Goal: Task Accomplishment & Management: Manage account settings

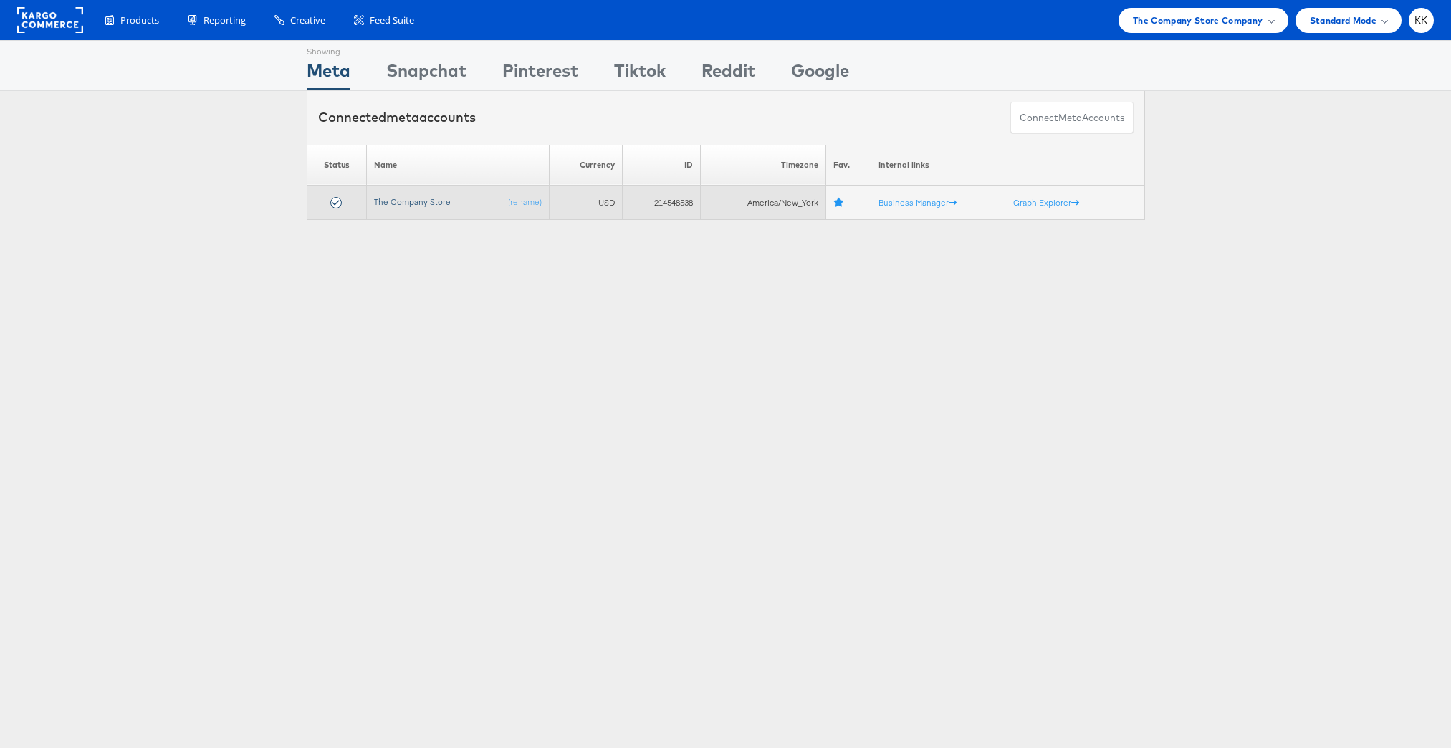
click at [420, 198] on link "The Company Store" at bounding box center [412, 201] width 77 height 11
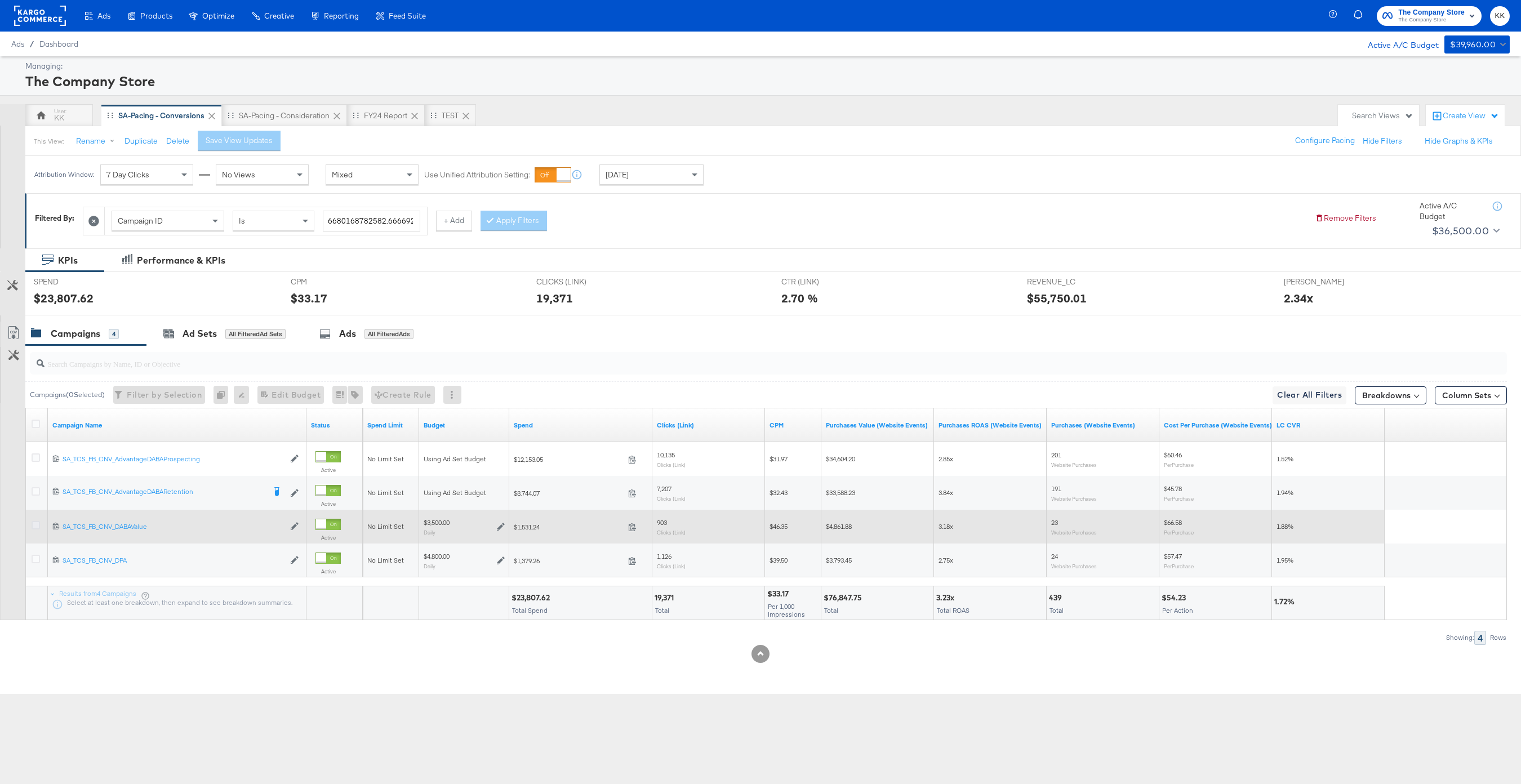
click at [36, 523] on icon at bounding box center [35, 525] width 9 height 9
click at [0, 0] on input "checkbox" at bounding box center [0, 0] width 0 height 0
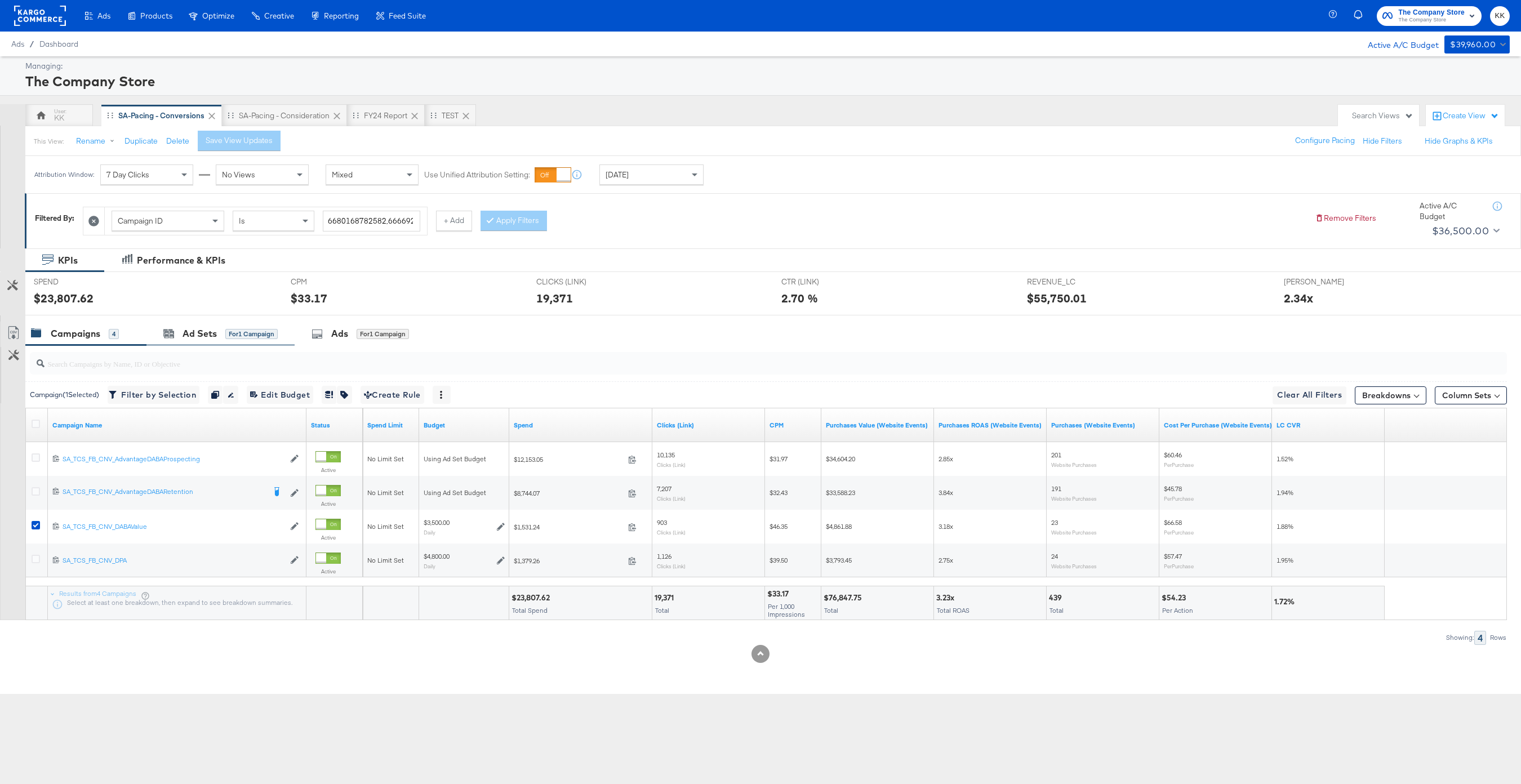
click at [203, 345] on div "Ad Sets for 1 Campaign" at bounding box center [220, 333] width 148 height 24
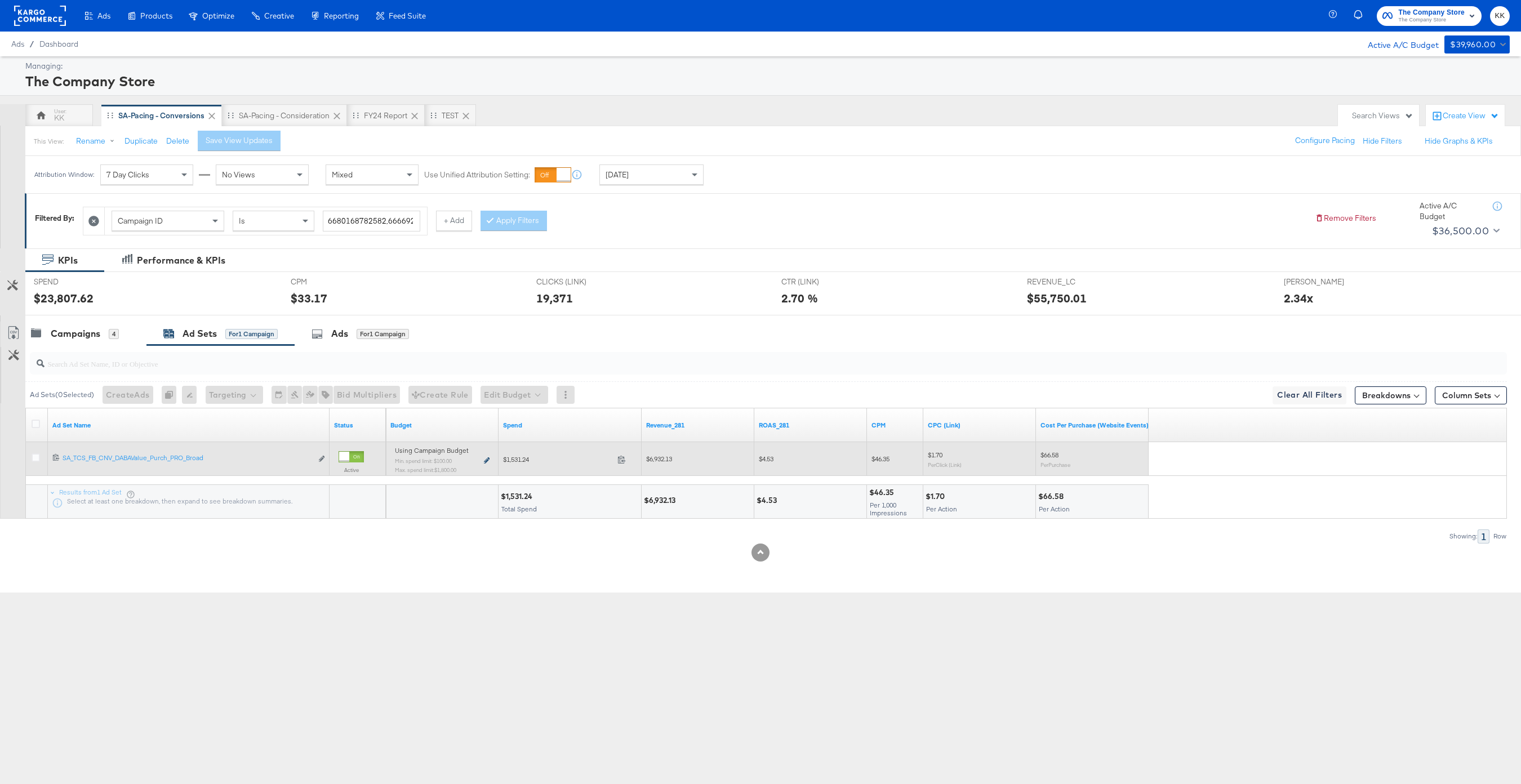
click at [486, 462] on icon at bounding box center [486, 461] width 6 height 6
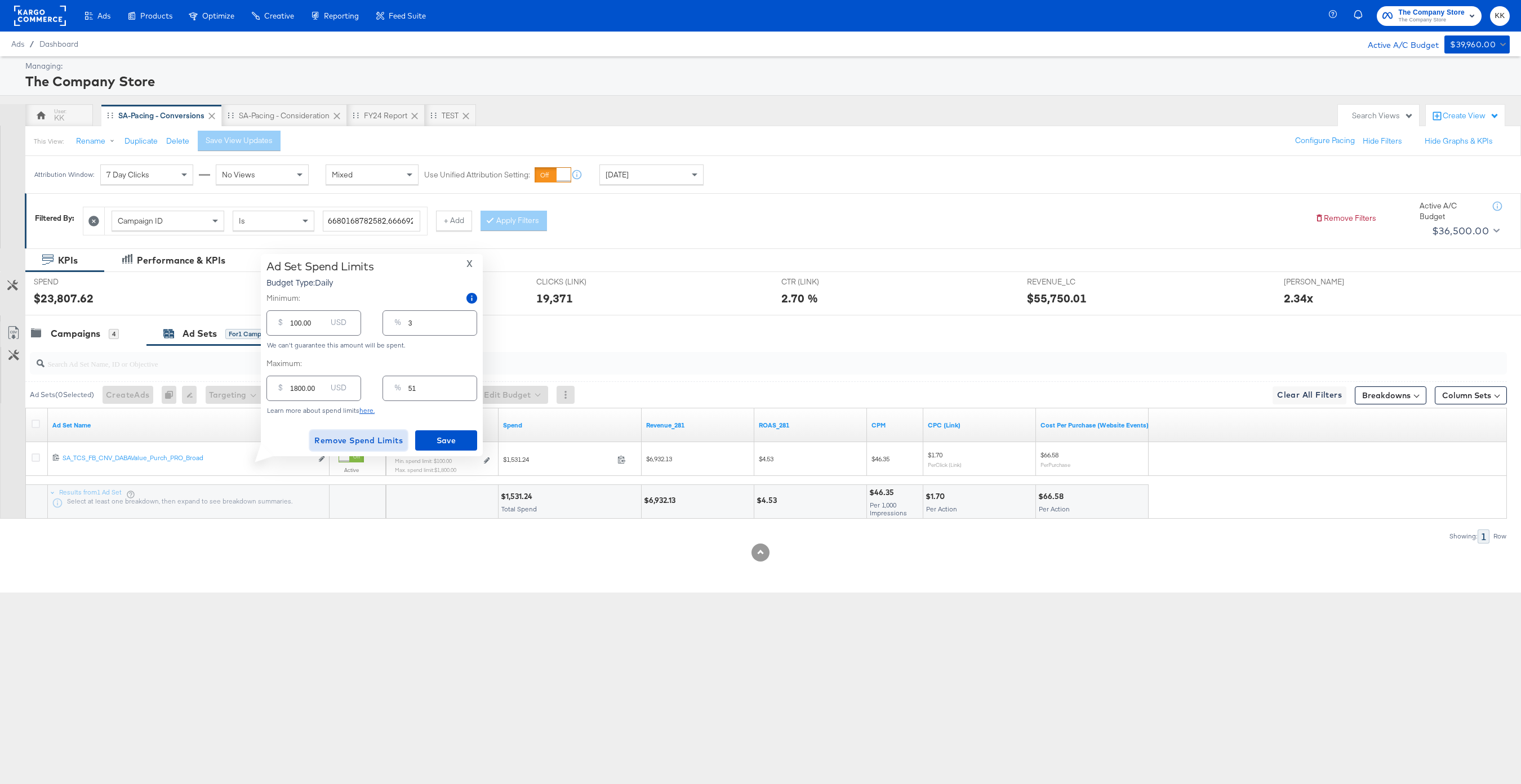
click at [356, 440] on span "Remove Spend Limits" at bounding box center [359, 441] width 88 height 14
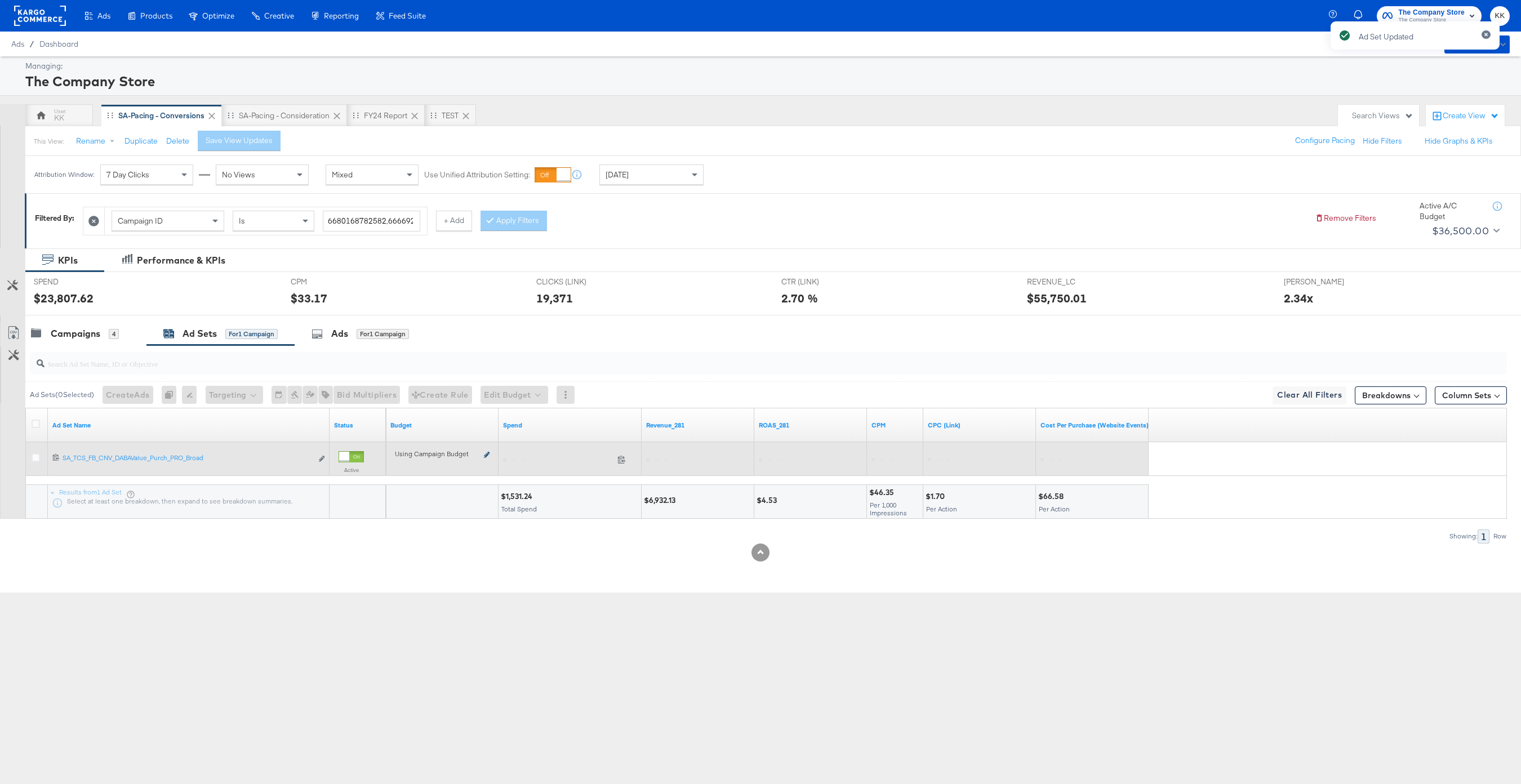
click at [486, 454] on icon at bounding box center [486, 455] width 6 height 6
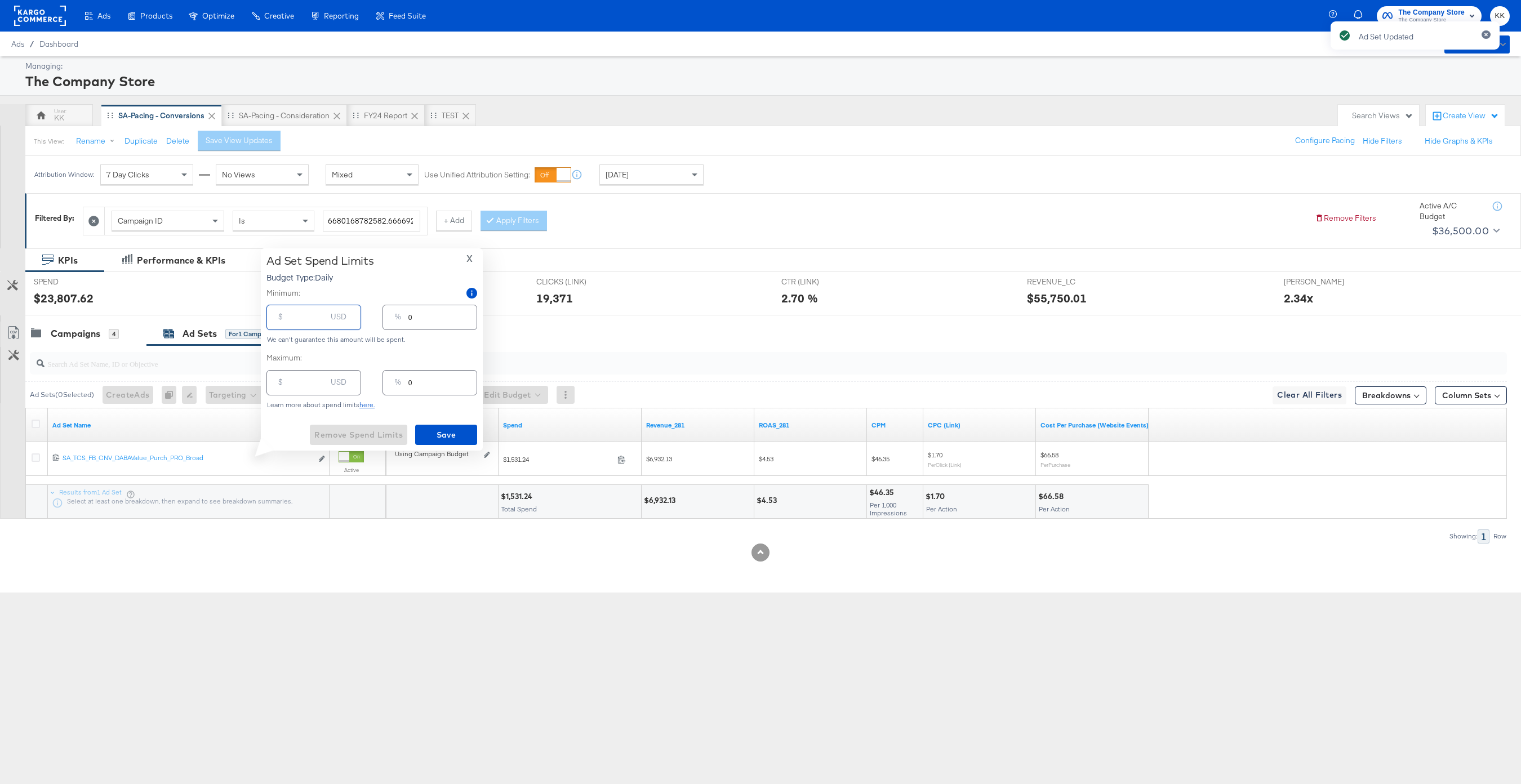
click at [303, 325] on input "number" at bounding box center [308, 313] width 36 height 24
type input "8"
type input "80"
type input "2"
type input "800"
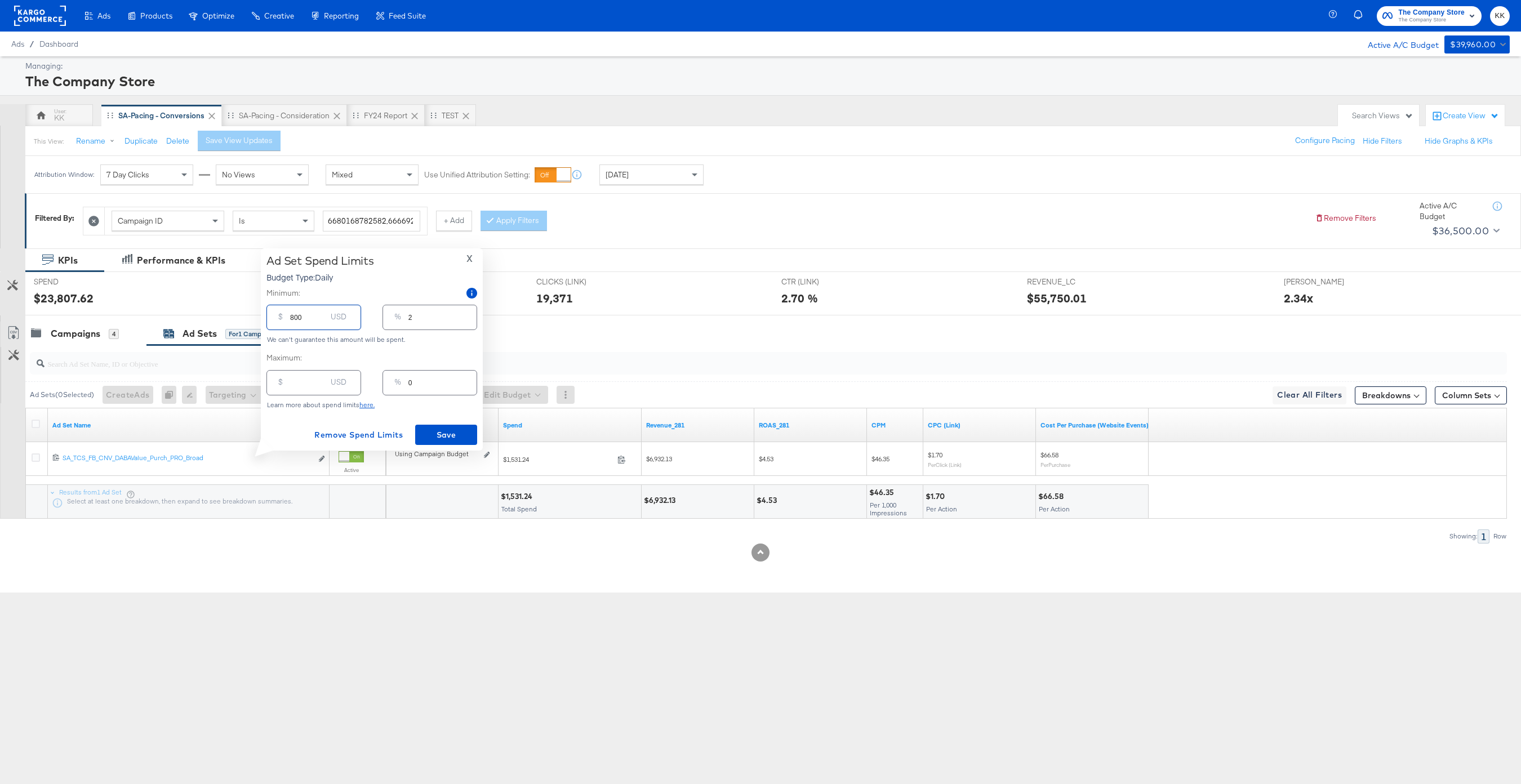
type input "23"
type input "800.00"
click at [456, 430] on span "Save" at bounding box center [446, 435] width 53 height 14
type input "0"
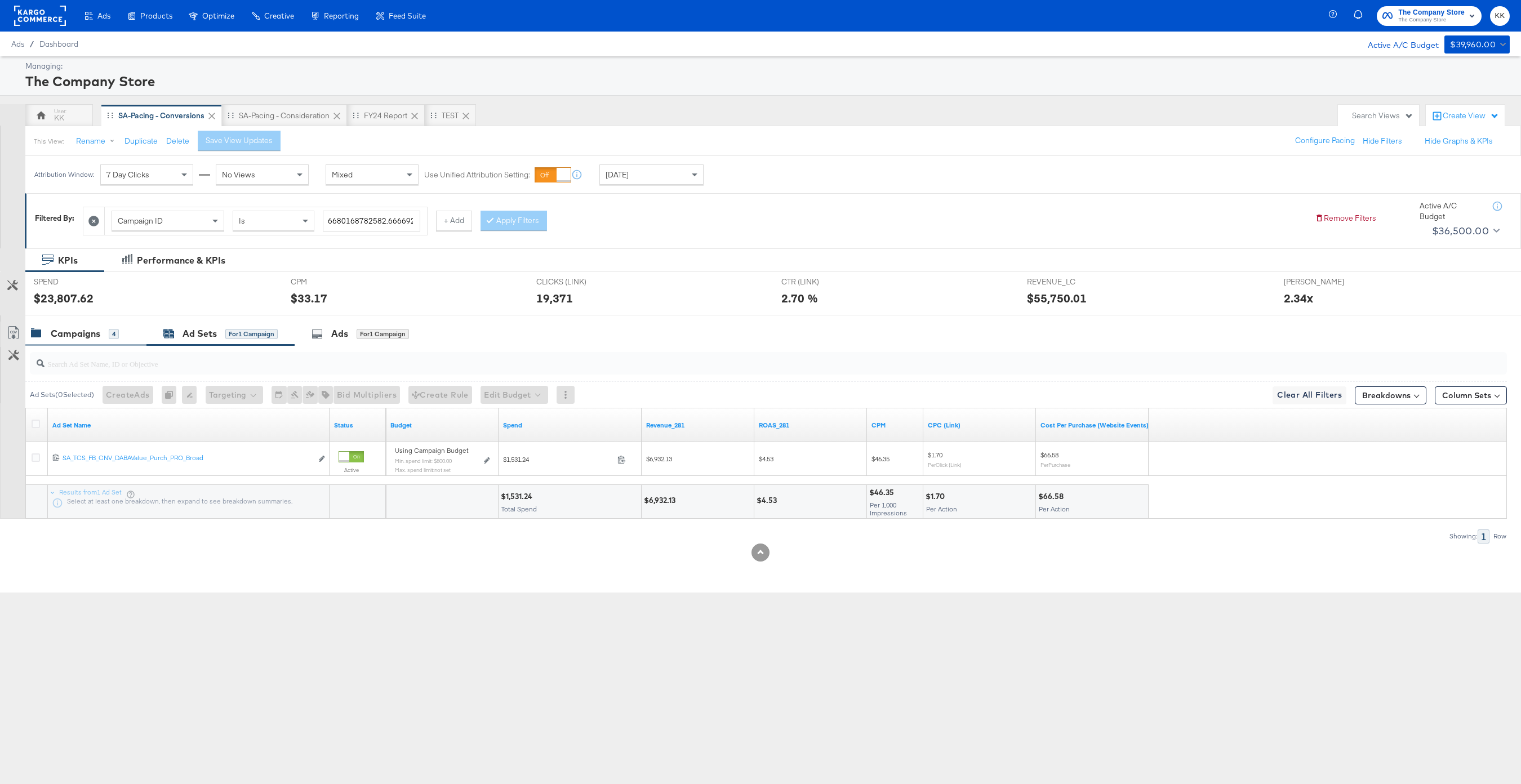
click at [90, 329] on div "Campaigns" at bounding box center [75, 333] width 50 height 13
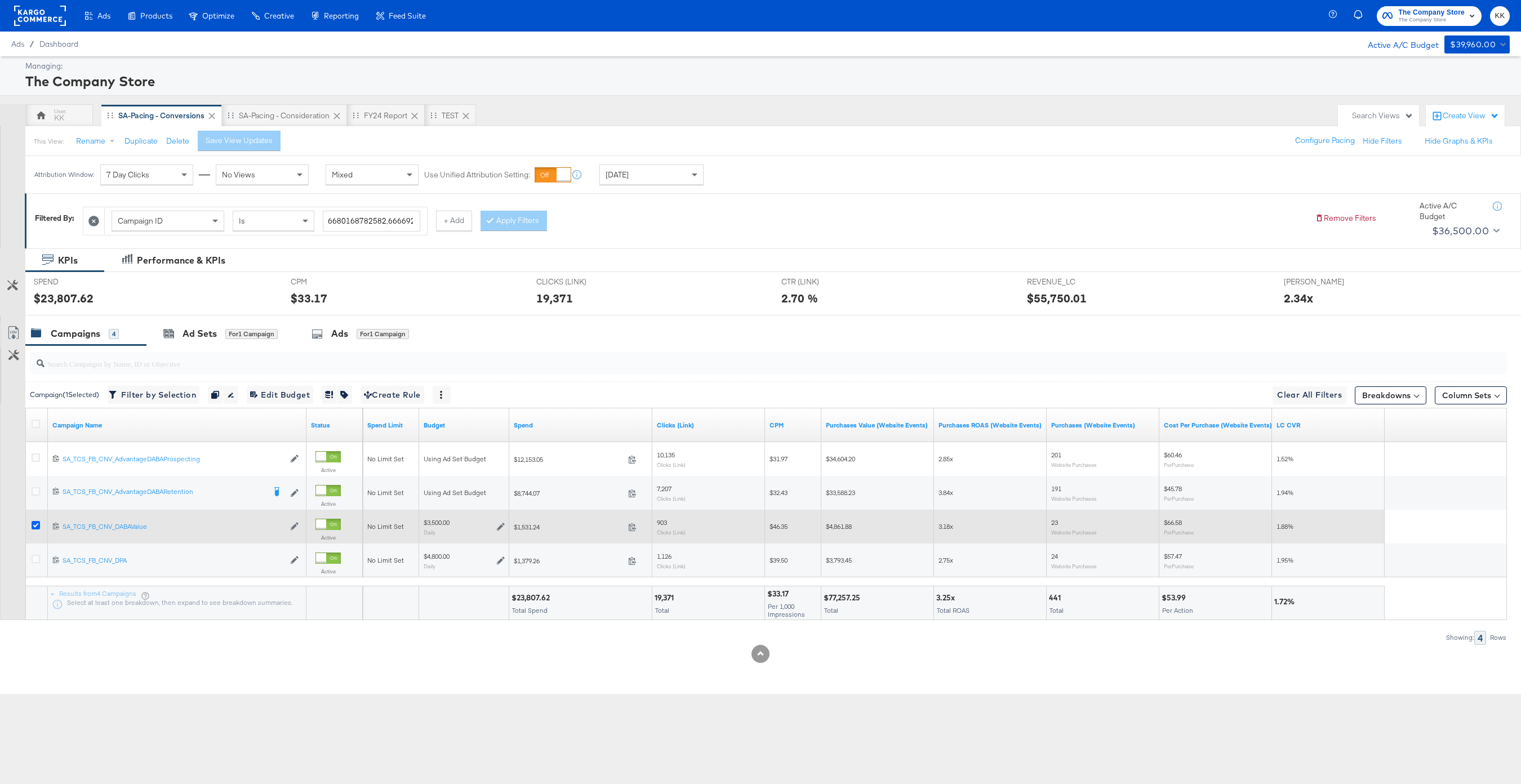
click at [37, 525] on icon at bounding box center [35, 525] width 9 height 9
click at [0, 0] on input "checkbox" at bounding box center [0, 0] width 0 height 0
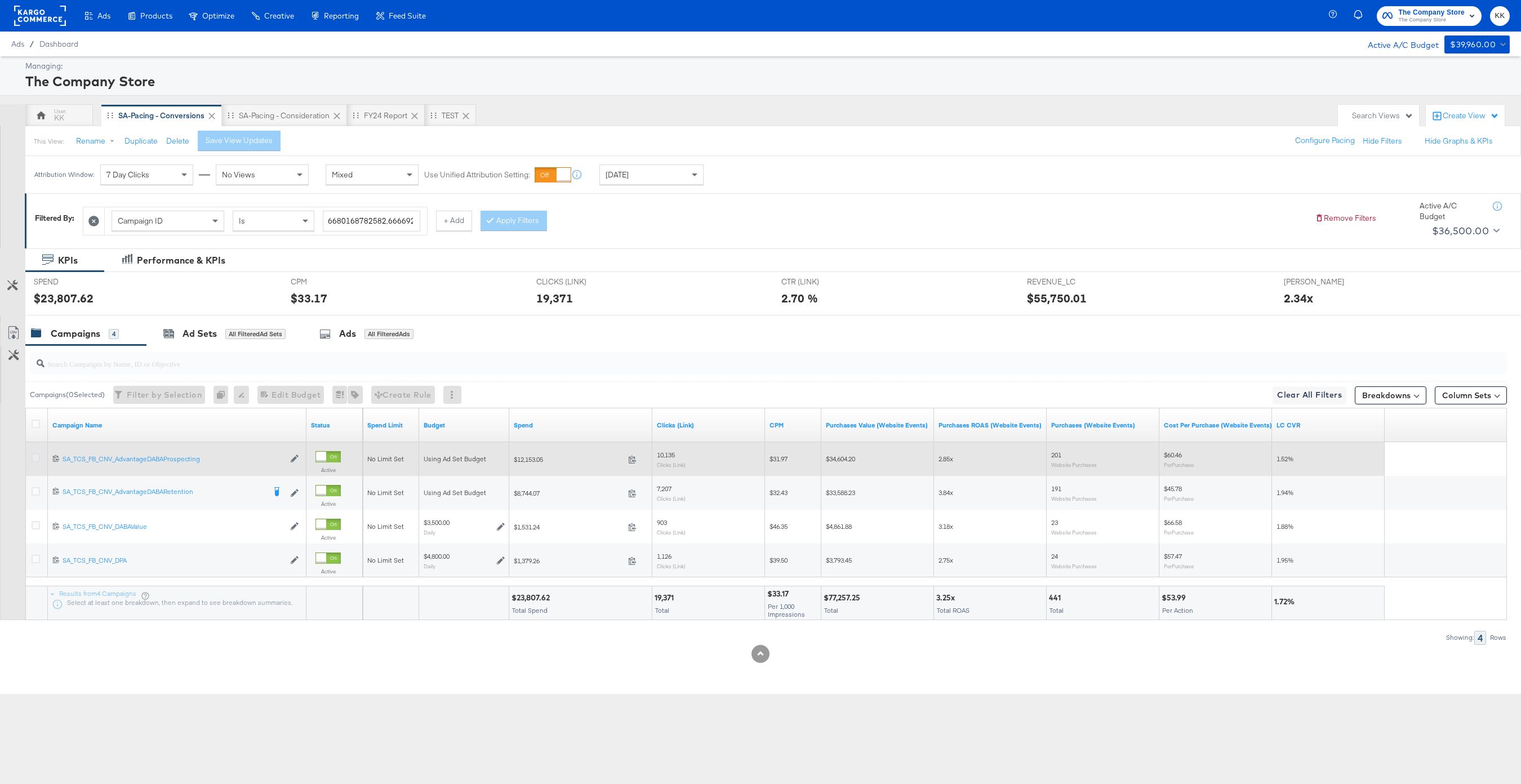
click at [36, 455] on icon at bounding box center [35, 458] width 9 height 9
click at [0, 0] on input "checkbox" at bounding box center [0, 0] width 0 height 0
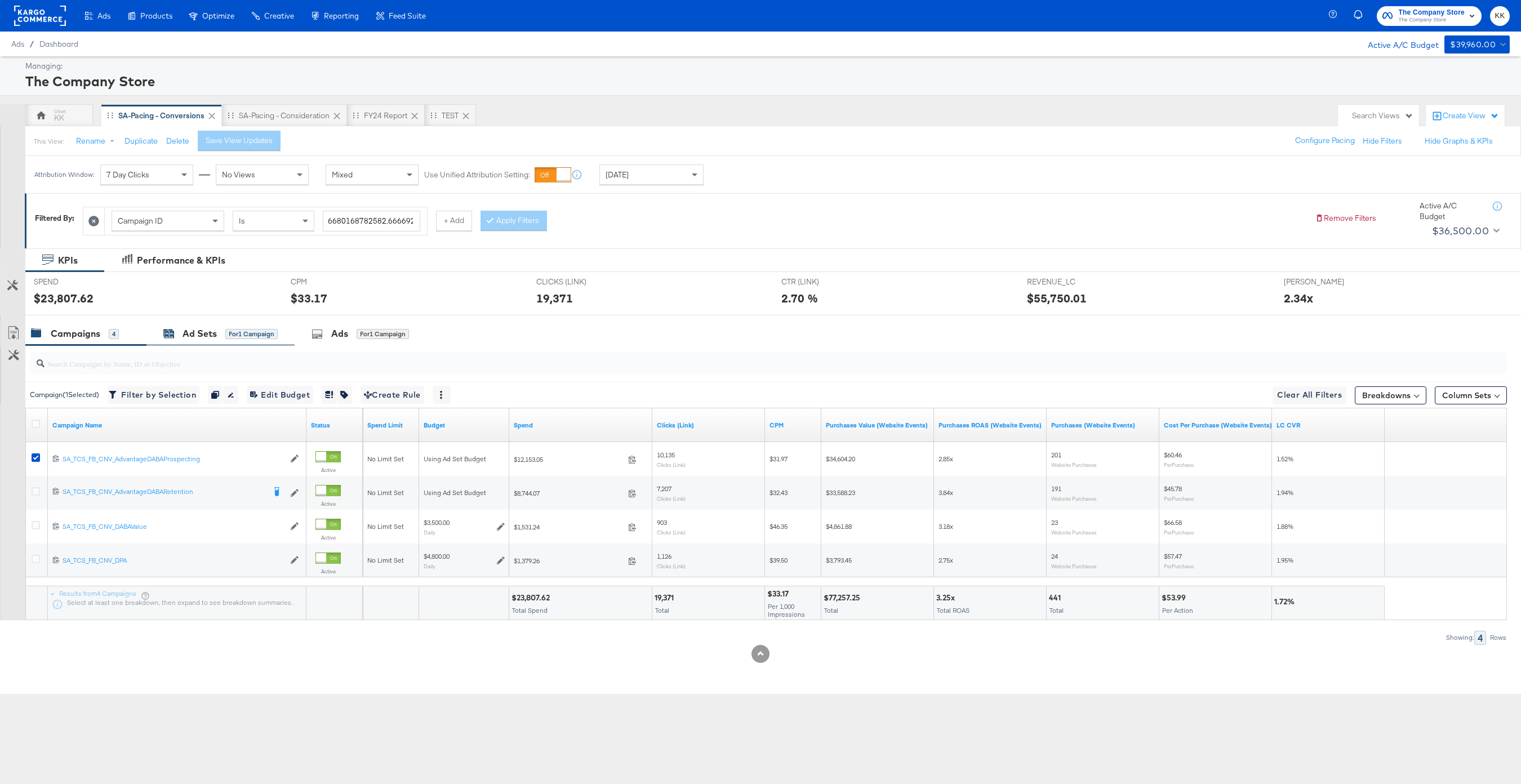
click at [231, 337] on div "for 1 Campaign" at bounding box center [252, 333] width 53 height 10
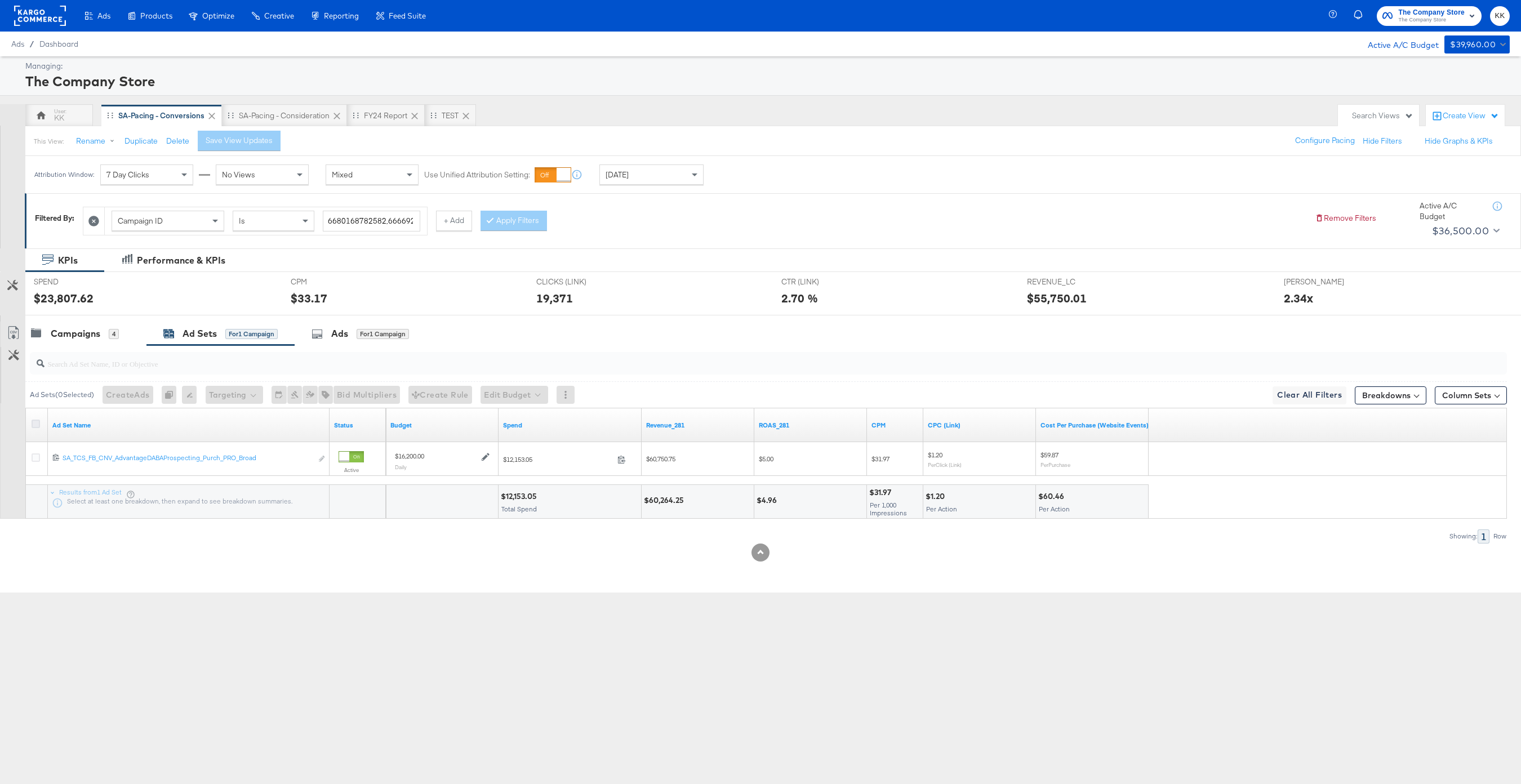
click at [33, 421] on icon at bounding box center [35, 424] width 9 height 9
click at [0, 0] on input "checkbox" at bounding box center [0, 0] width 0 height 0
click at [478, 389] on button "Edit Budget" at bounding box center [499, 395] width 68 height 18
click at [524, 419] on span "Edit Ad Set Budget" at bounding box center [503, 424] width 64 height 15
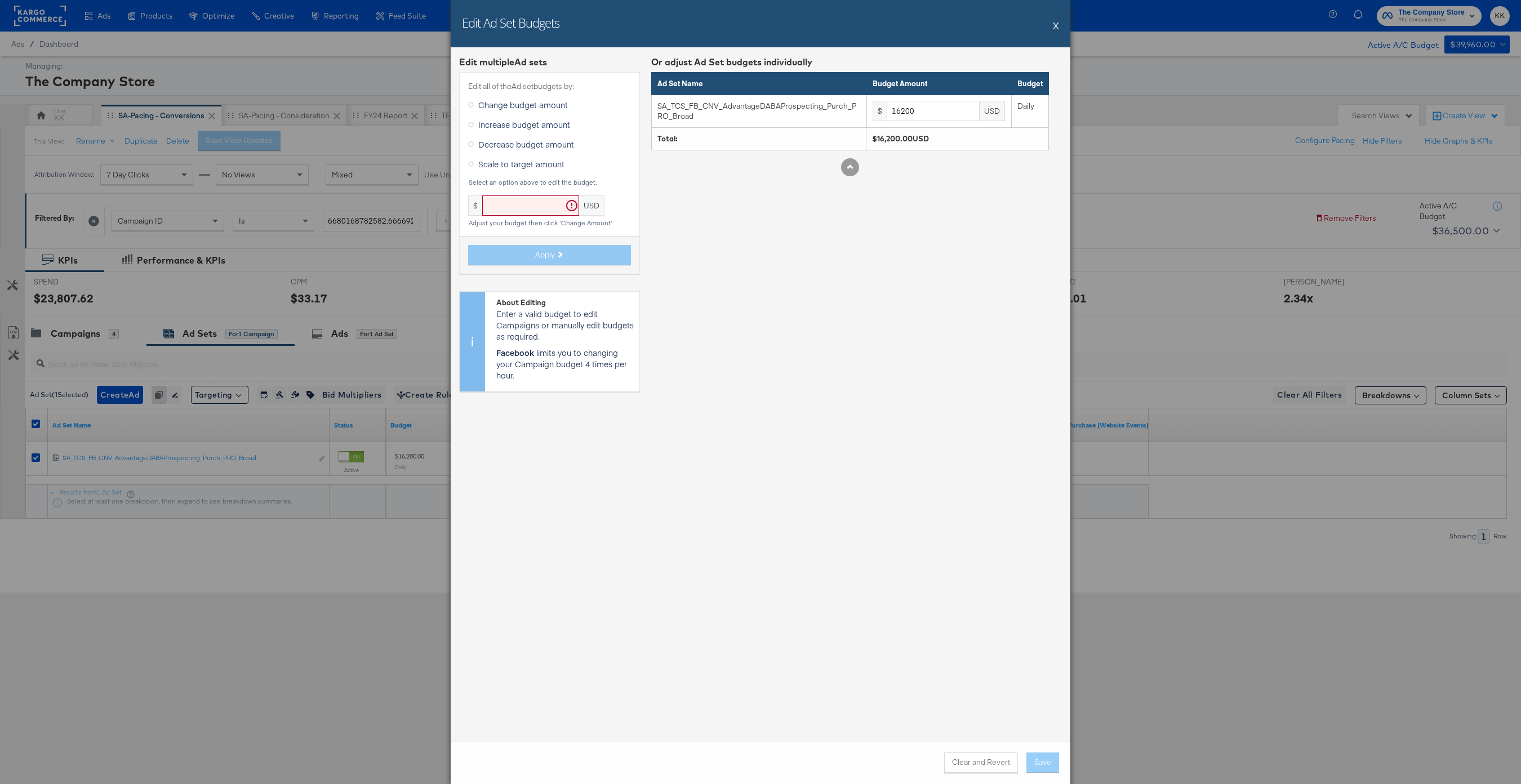
click at [501, 124] on span "Increase budget amount" at bounding box center [524, 124] width 92 height 11
click at [0, 0] on input "Increase budget amount" at bounding box center [0, 0] width 0 height 0
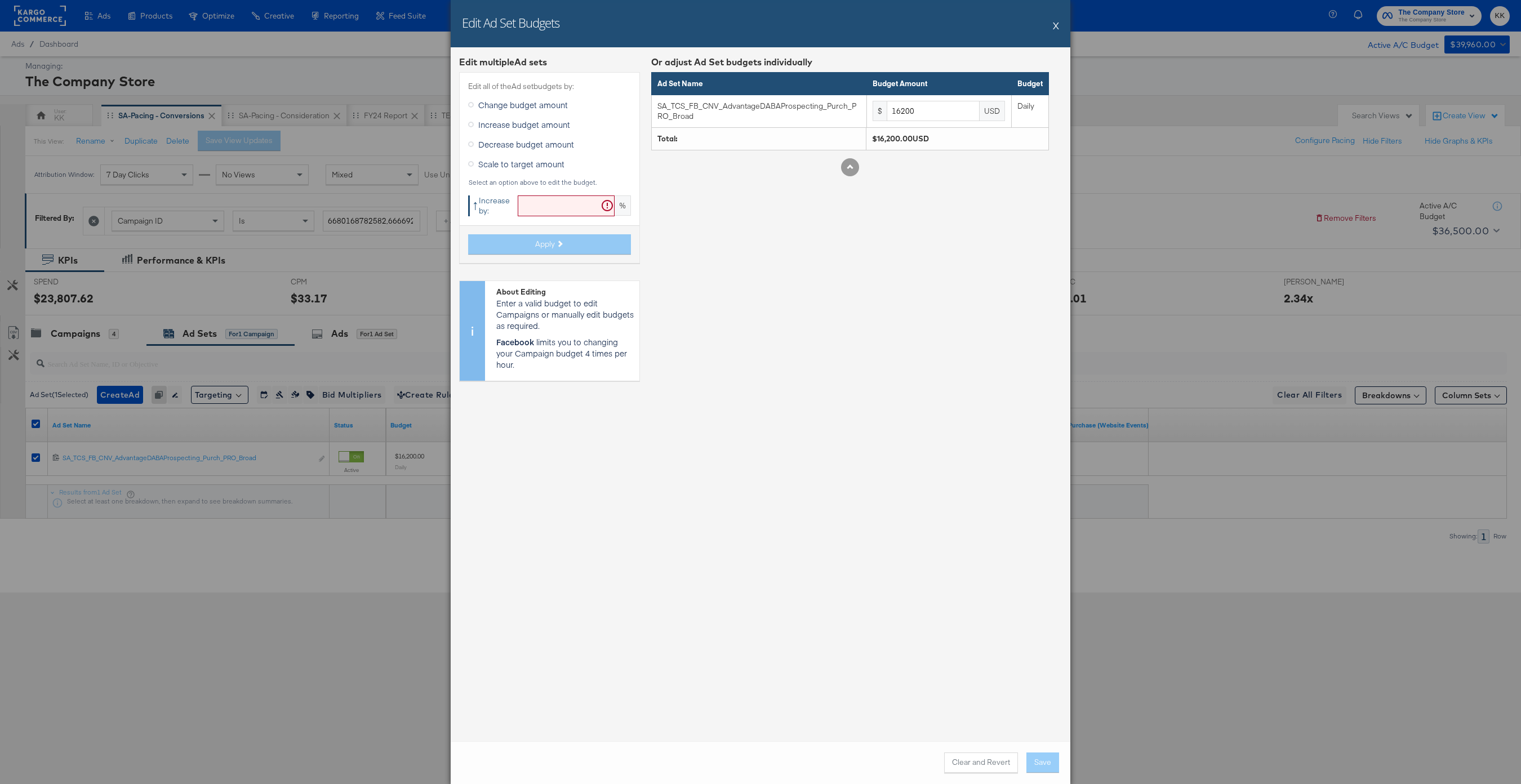
click at [543, 212] on input "text" at bounding box center [565, 206] width 97 height 21
type input "19"
click at [558, 244] on icon at bounding box center [559, 244] width 6 height 6
type input "19278"
click at [1050, 587] on button "Save" at bounding box center [1043, 763] width 33 height 20
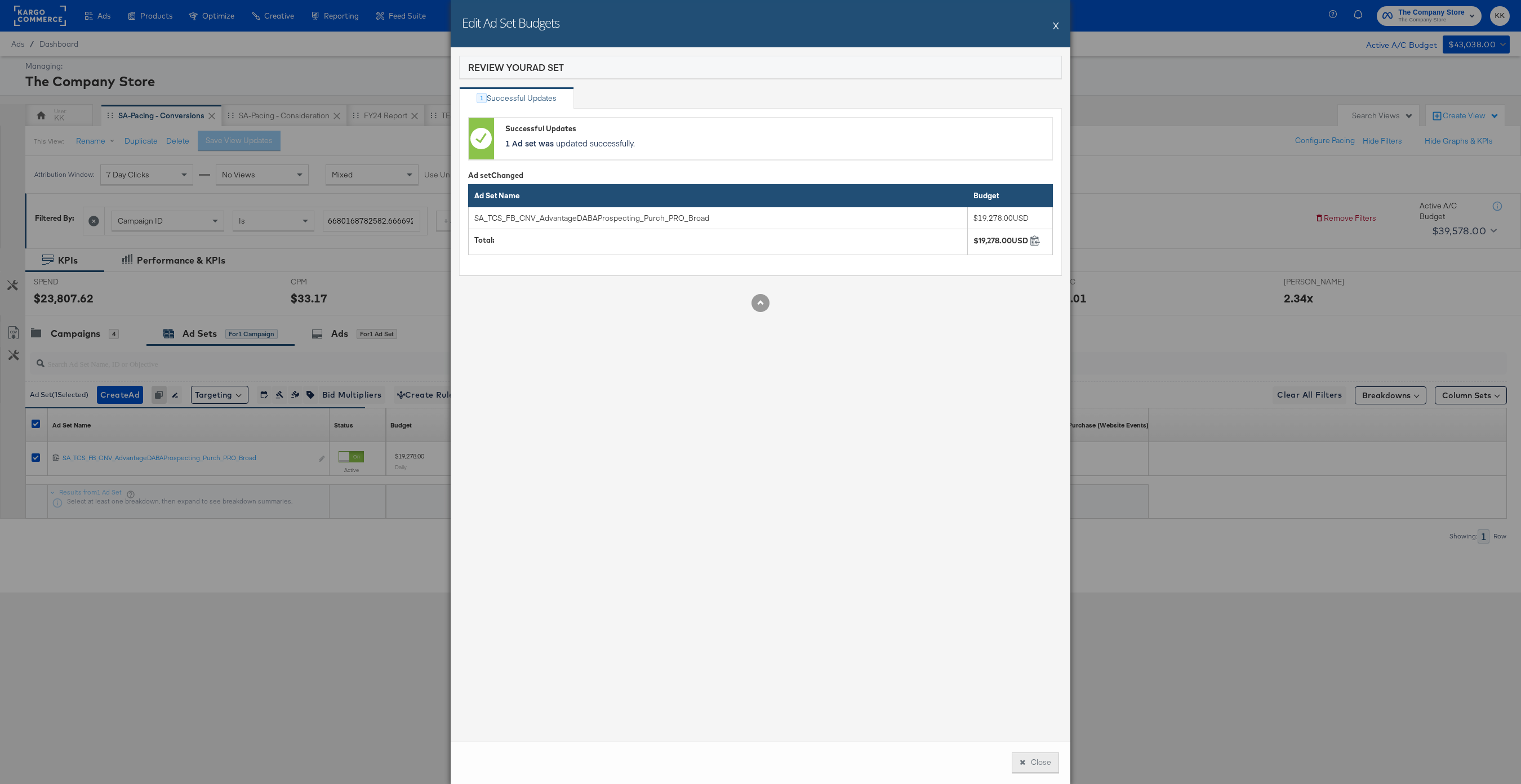
click at [1033, 587] on button "Close" at bounding box center [1036, 763] width 47 height 20
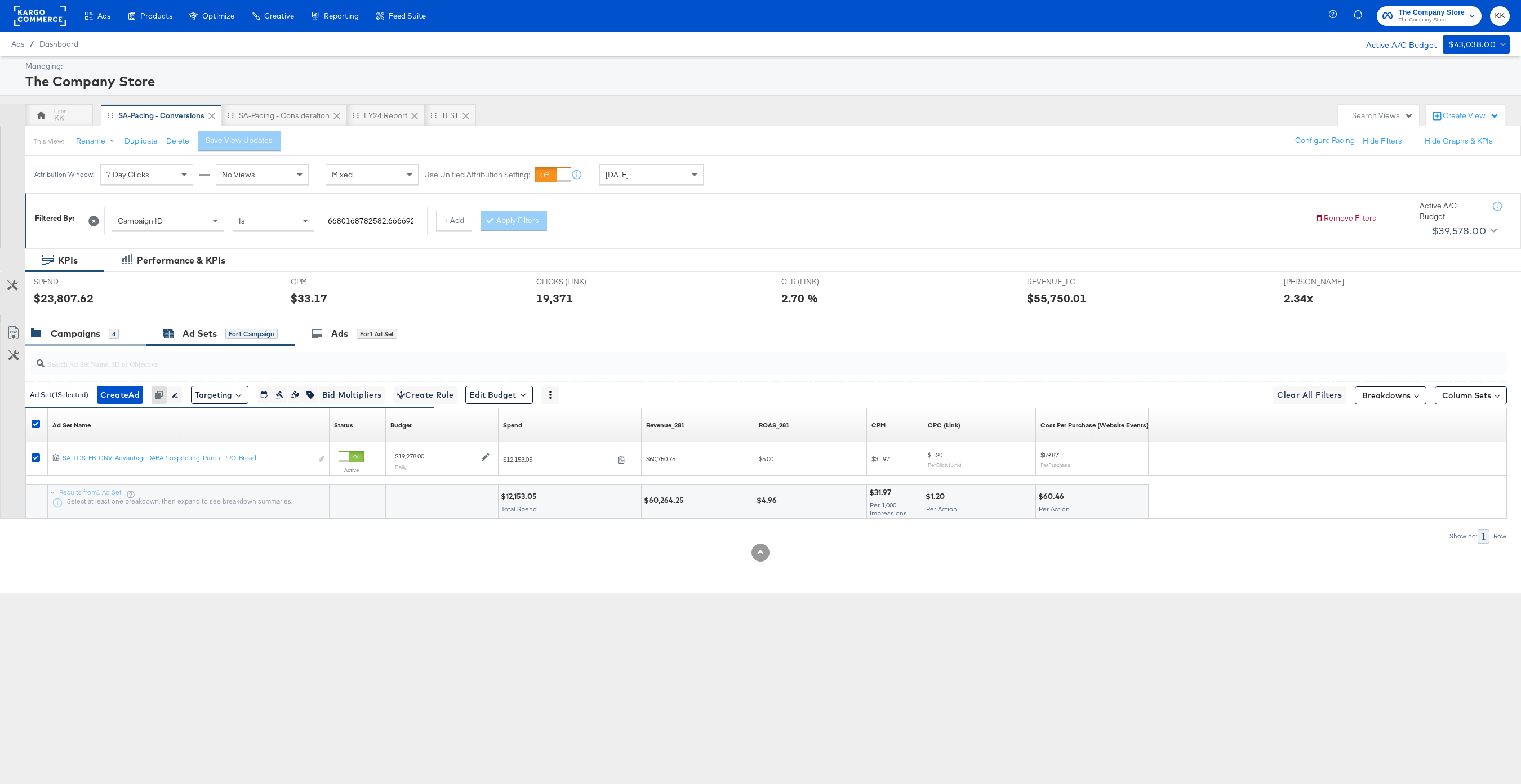
click at [84, 332] on div "Campaigns" at bounding box center [75, 333] width 50 height 13
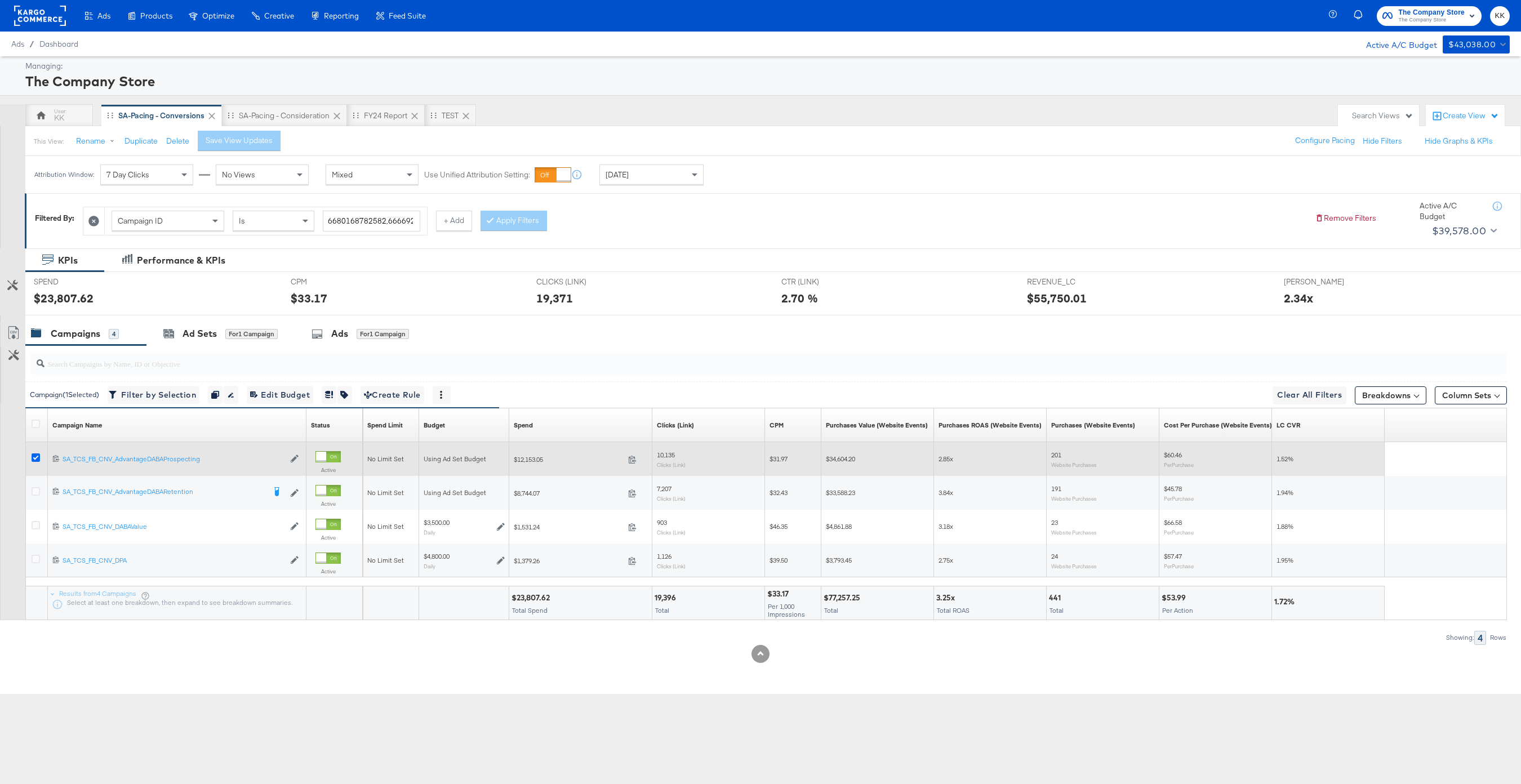
click at [35, 459] on icon at bounding box center [35, 458] width 9 height 9
click at [0, 0] on input "checkbox" at bounding box center [0, 0] width 0 height 0
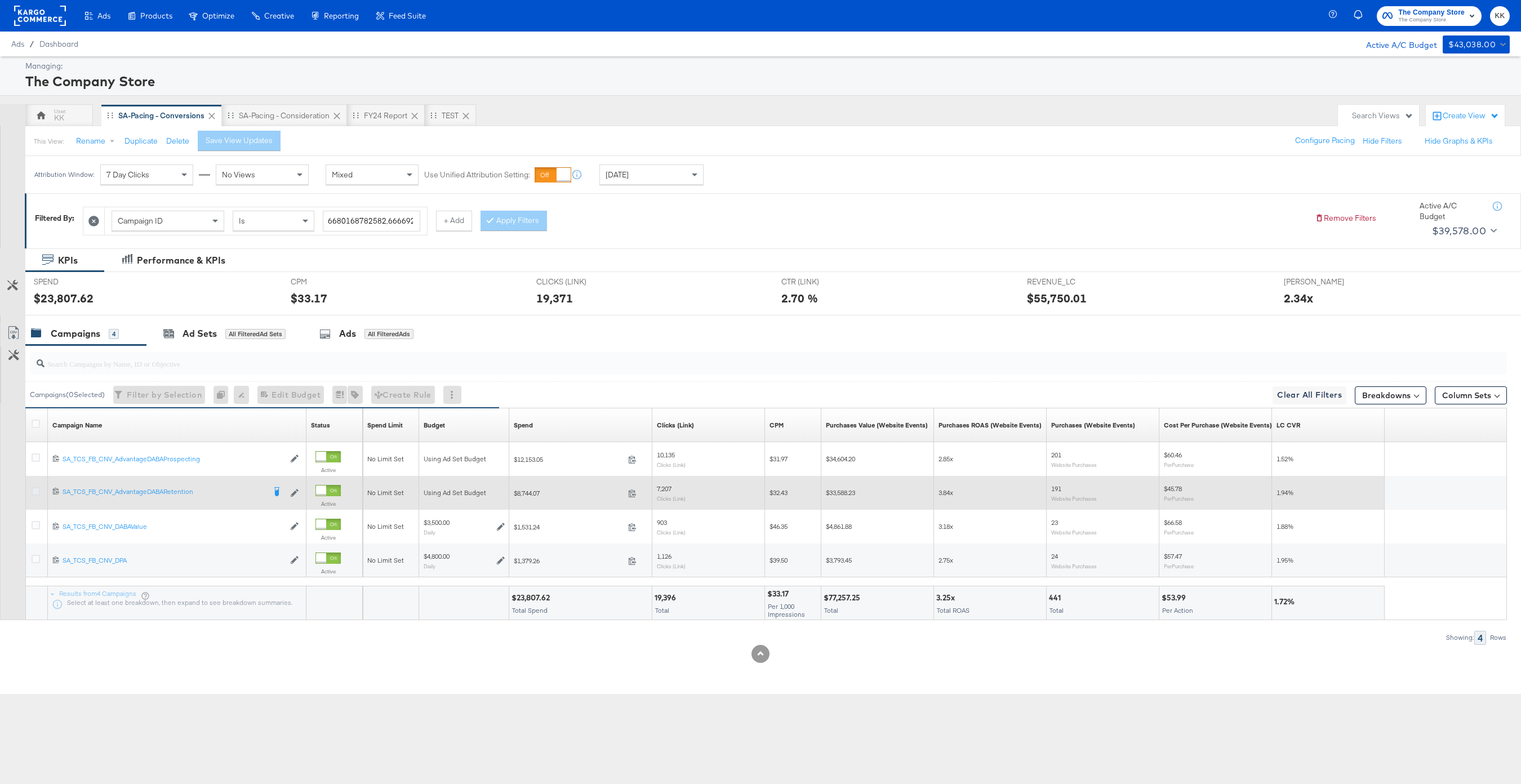
click at [35, 495] on icon at bounding box center [35, 491] width 9 height 9
click at [0, 0] on input "checkbox" at bounding box center [0, 0] width 0 height 0
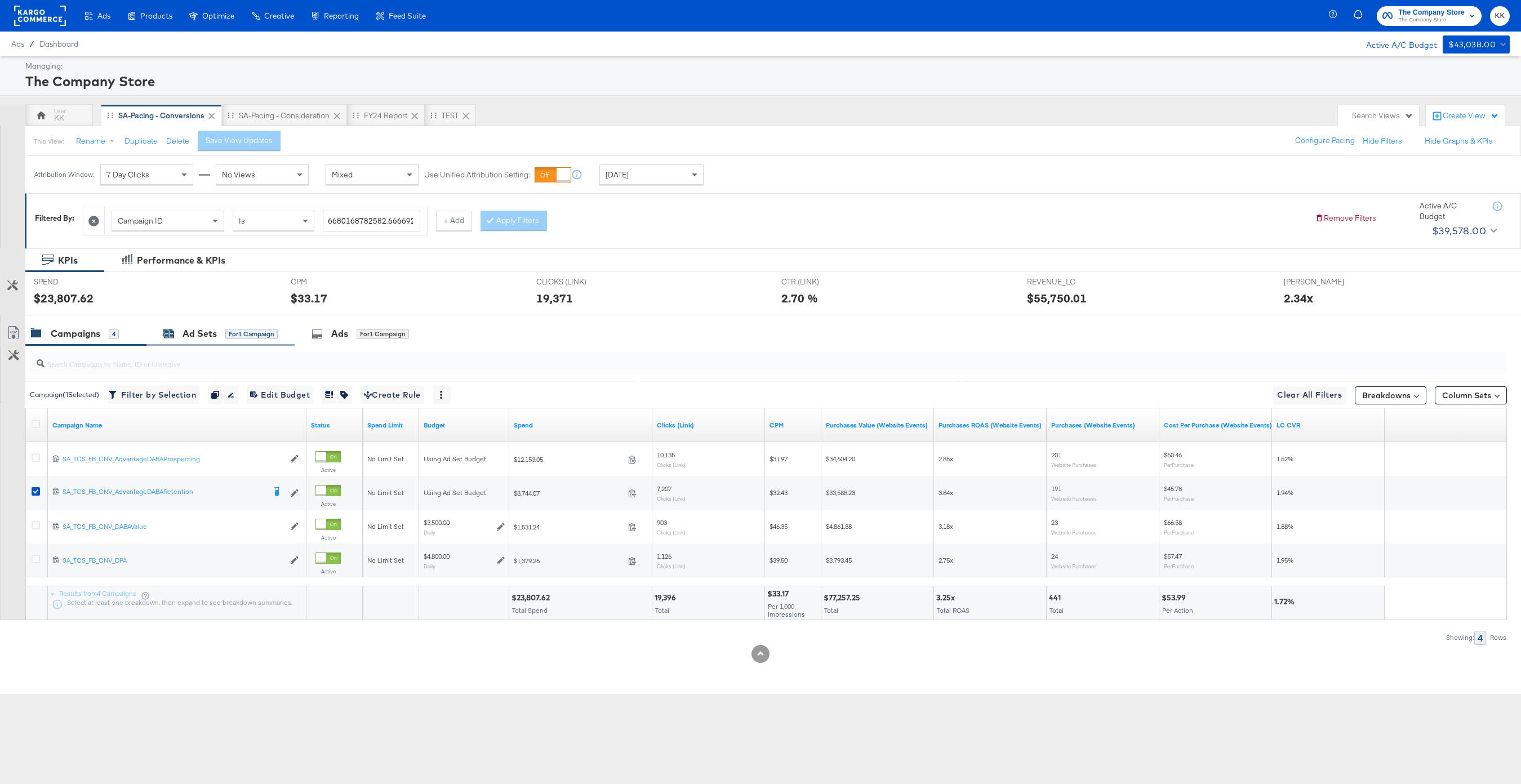
click at [200, 334] on div "Ad Sets" at bounding box center [200, 333] width 35 height 13
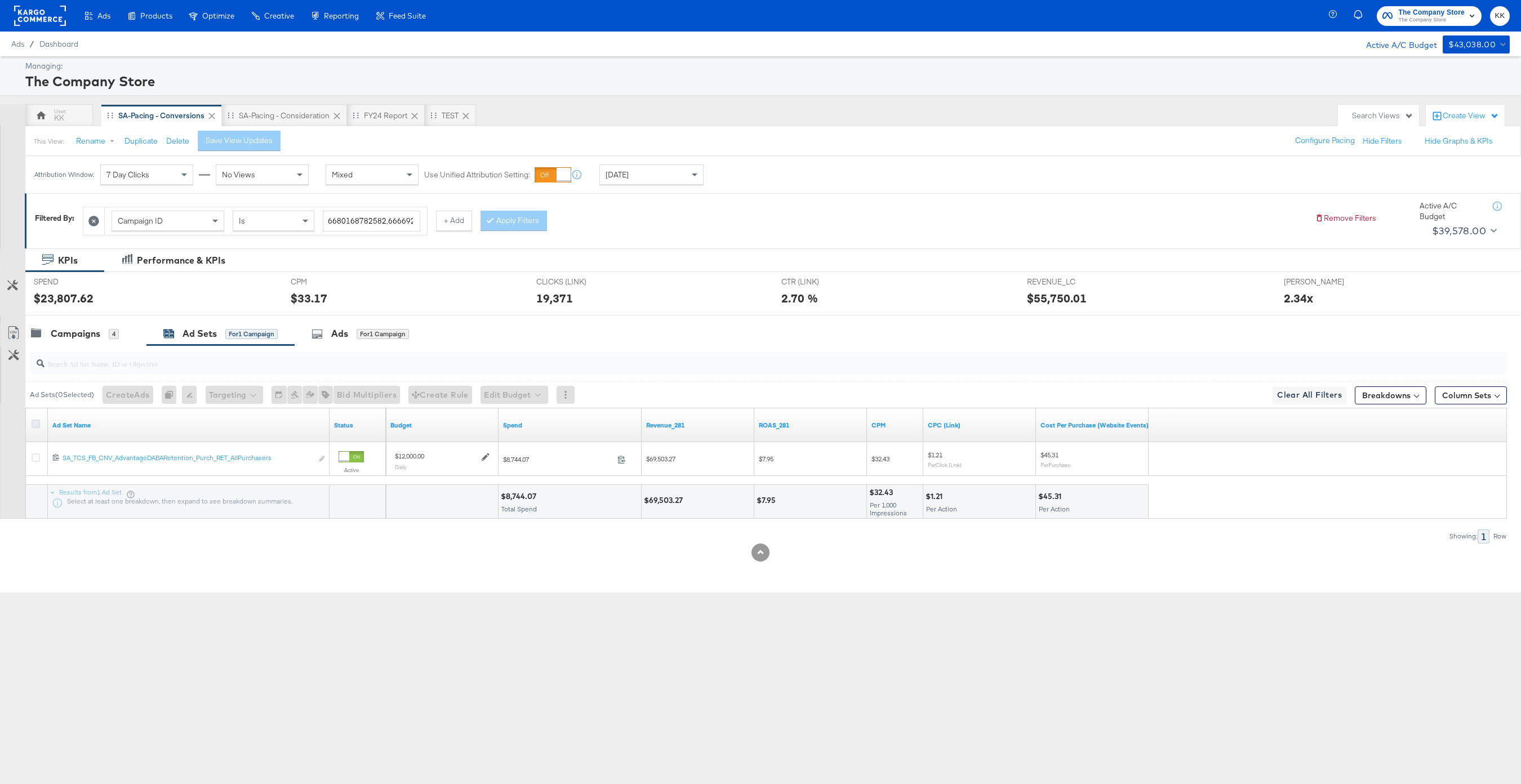
click at [37, 426] on icon at bounding box center [35, 424] width 9 height 9
click at [0, 0] on input "checkbox" at bounding box center [0, 0] width 0 height 0
click at [508, 399] on button "Edit Budget" at bounding box center [499, 395] width 68 height 18
click at [508, 416] on button "Edit Ad Set Budget" at bounding box center [517, 424] width 100 height 18
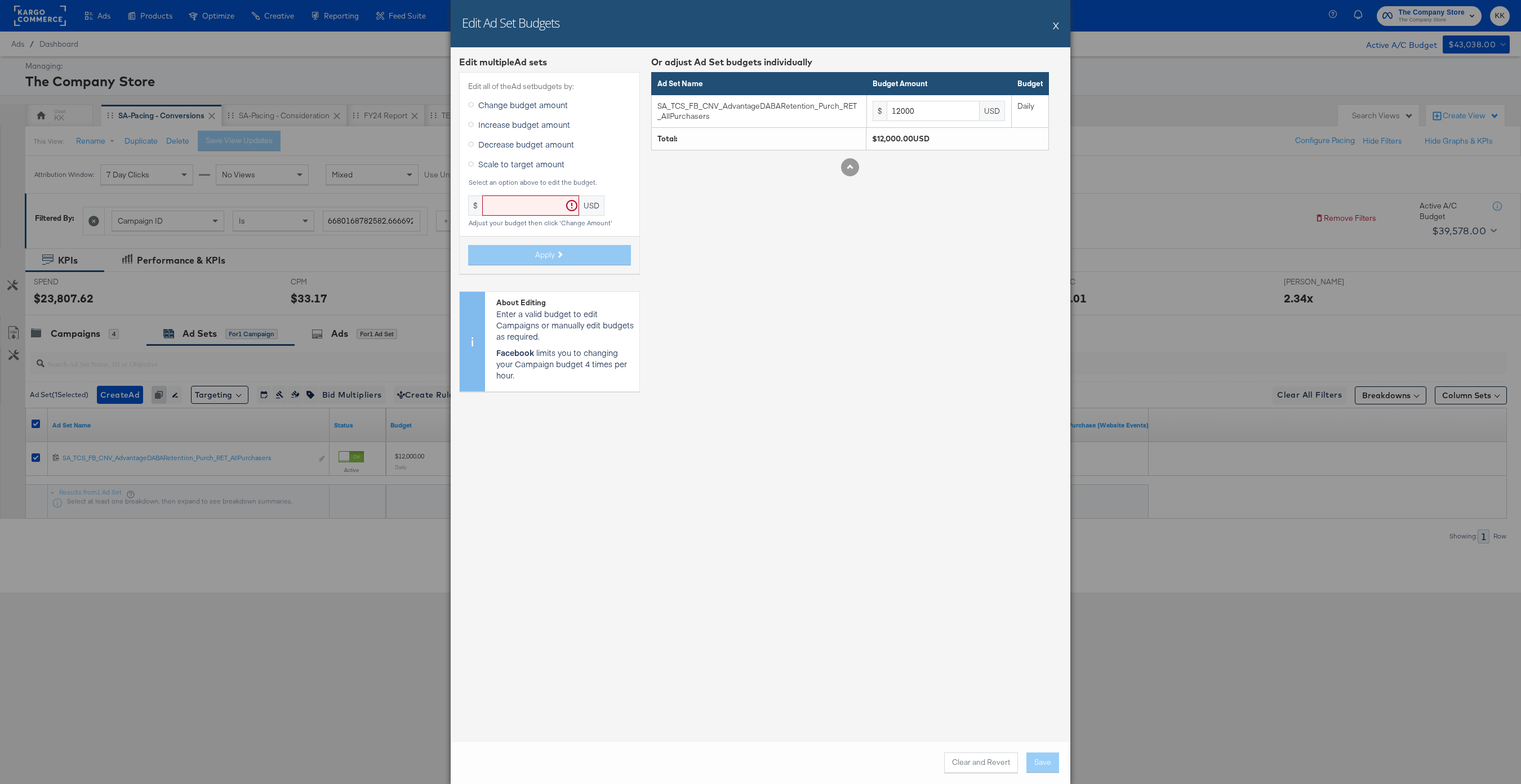
click at [525, 120] on span "Increase budget amount" at bounding box center [524, 124] width 92 height 11
click at [0, 0] on input "Increase budget amount" at bounding box center [0, 0] width 0 height 0
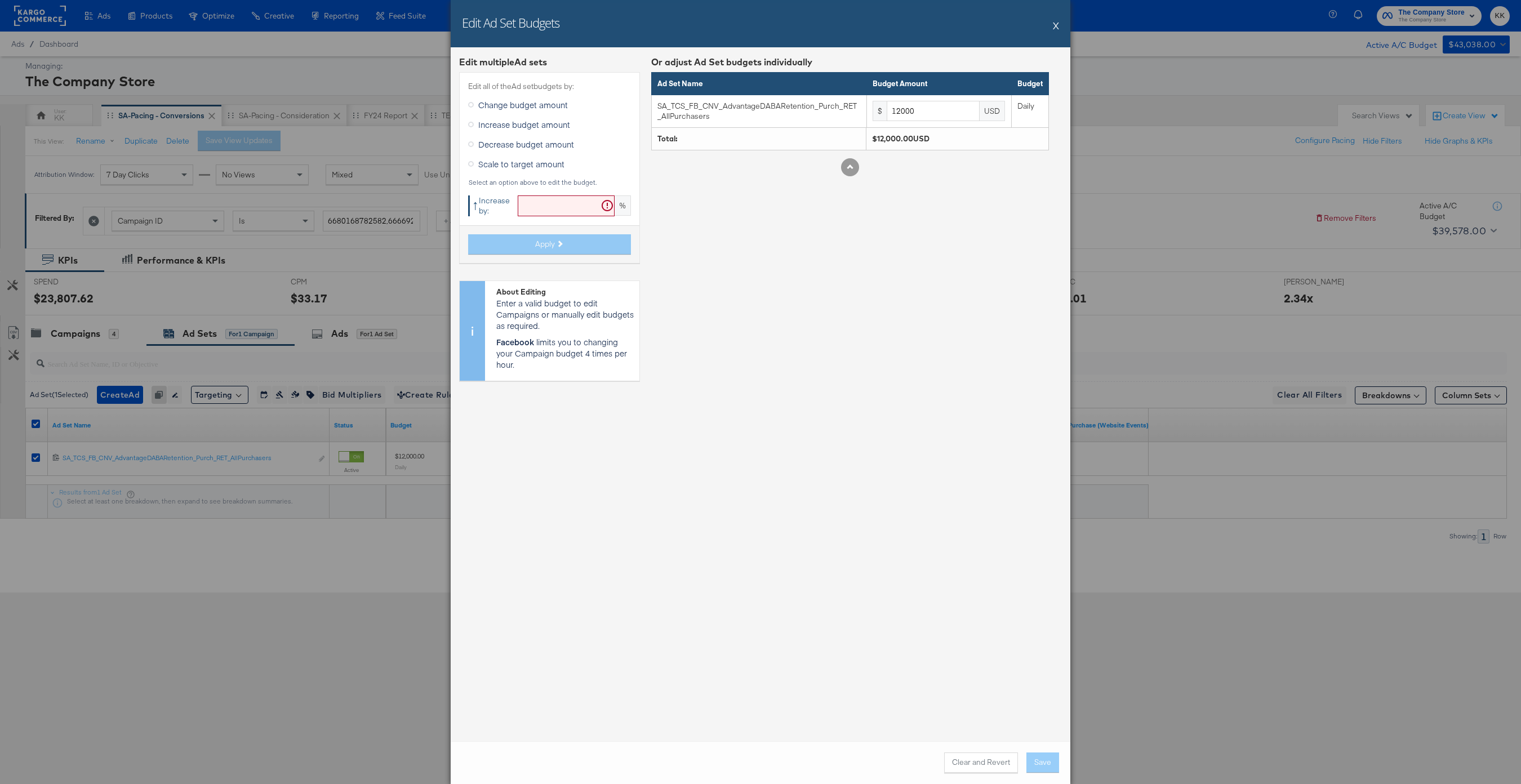
click at [543, 200] on input "text" at bounding box center [565, 206] width 97 height 21
type input "19"
click at [560, 245] on icon at bounding box center [559, 244] width 6 height 6
type input "14280"
click at [1041, 587] on button "Save" at bounding box center [1043, 763] width 33 height 20
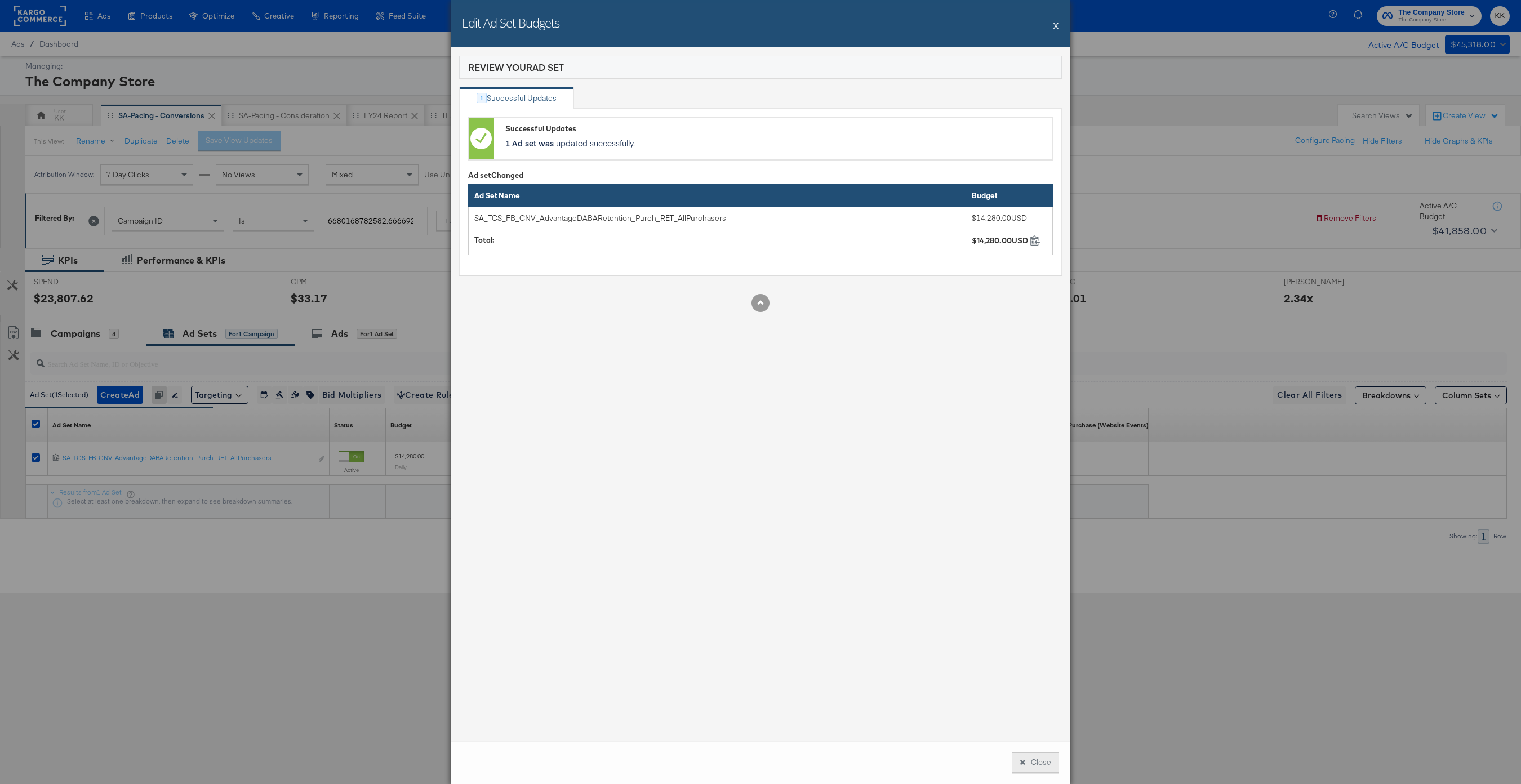
click at [1024, 587] on button "Close" at bounding box center [1036, 763] width 47 height 20
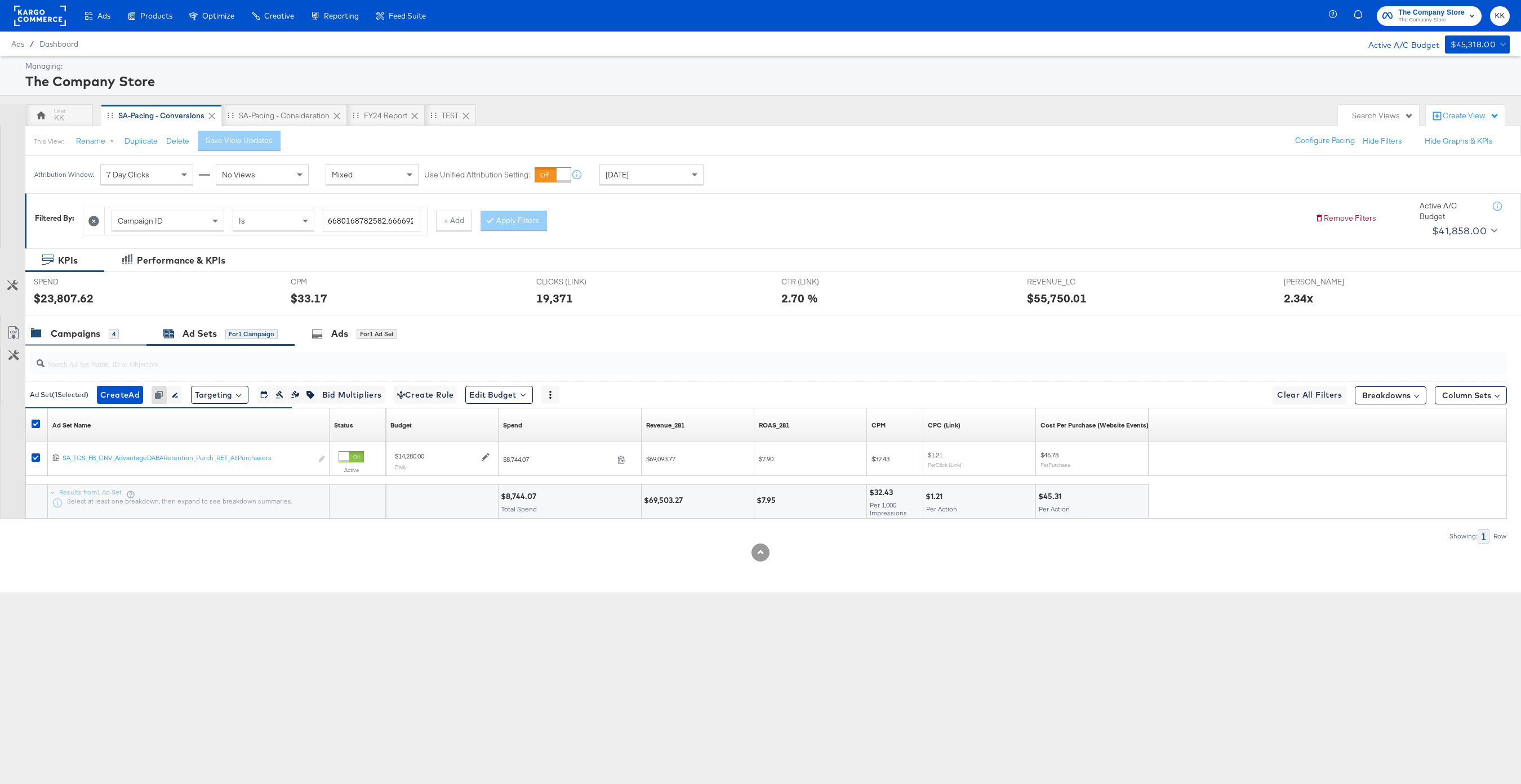
click at [76, 330] on div "Campaigns" at bounding box center [75, 333] width 50 height 13
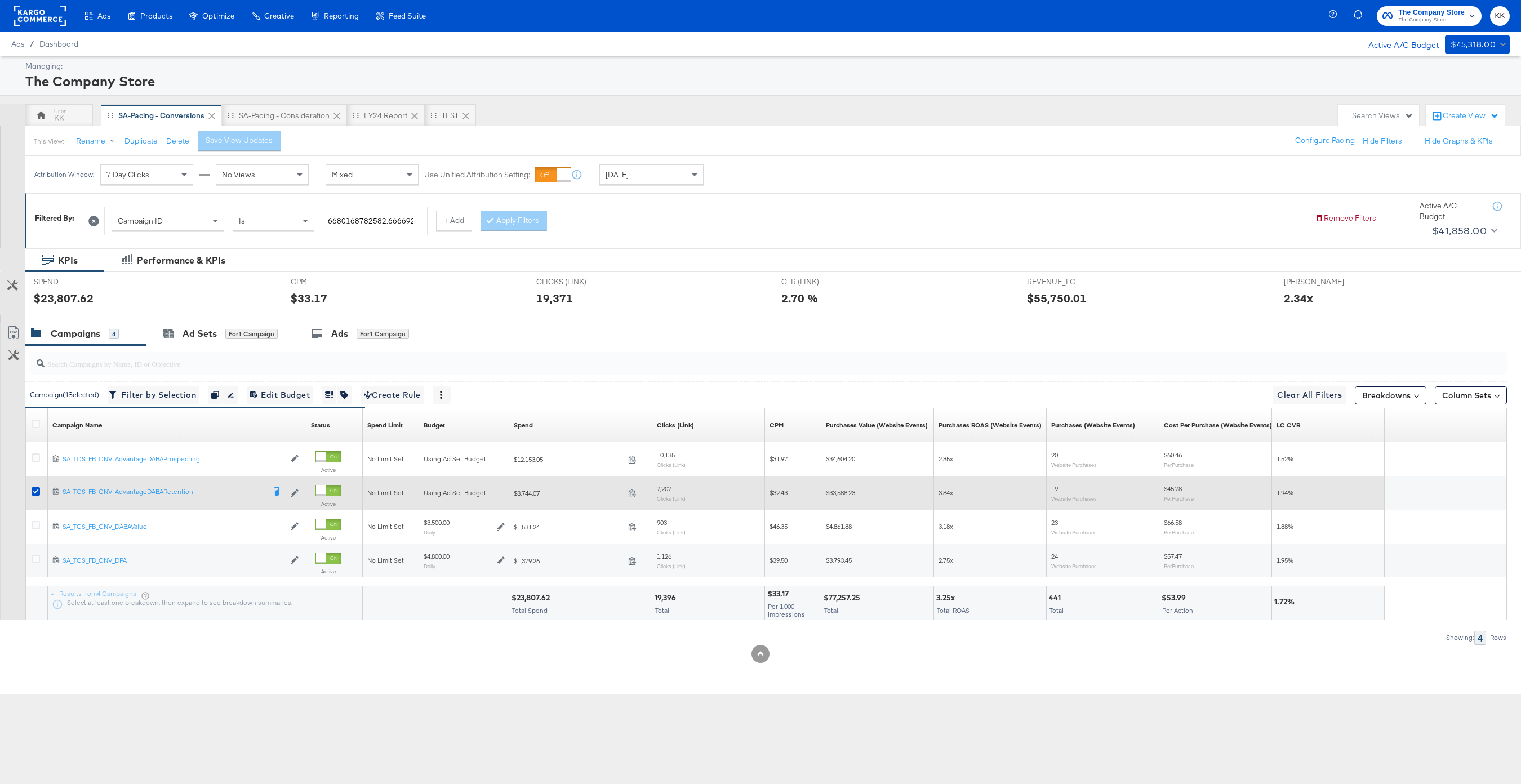
click at [31, 495] on div at bounding box center [37, 493] width 12 height 11
click at [31, 495] on icon at bounding box center [35, 491] width 9 height 9
click at [0, 0] on input "checkbox" at bounding box center [0, 0] width 0 height 0
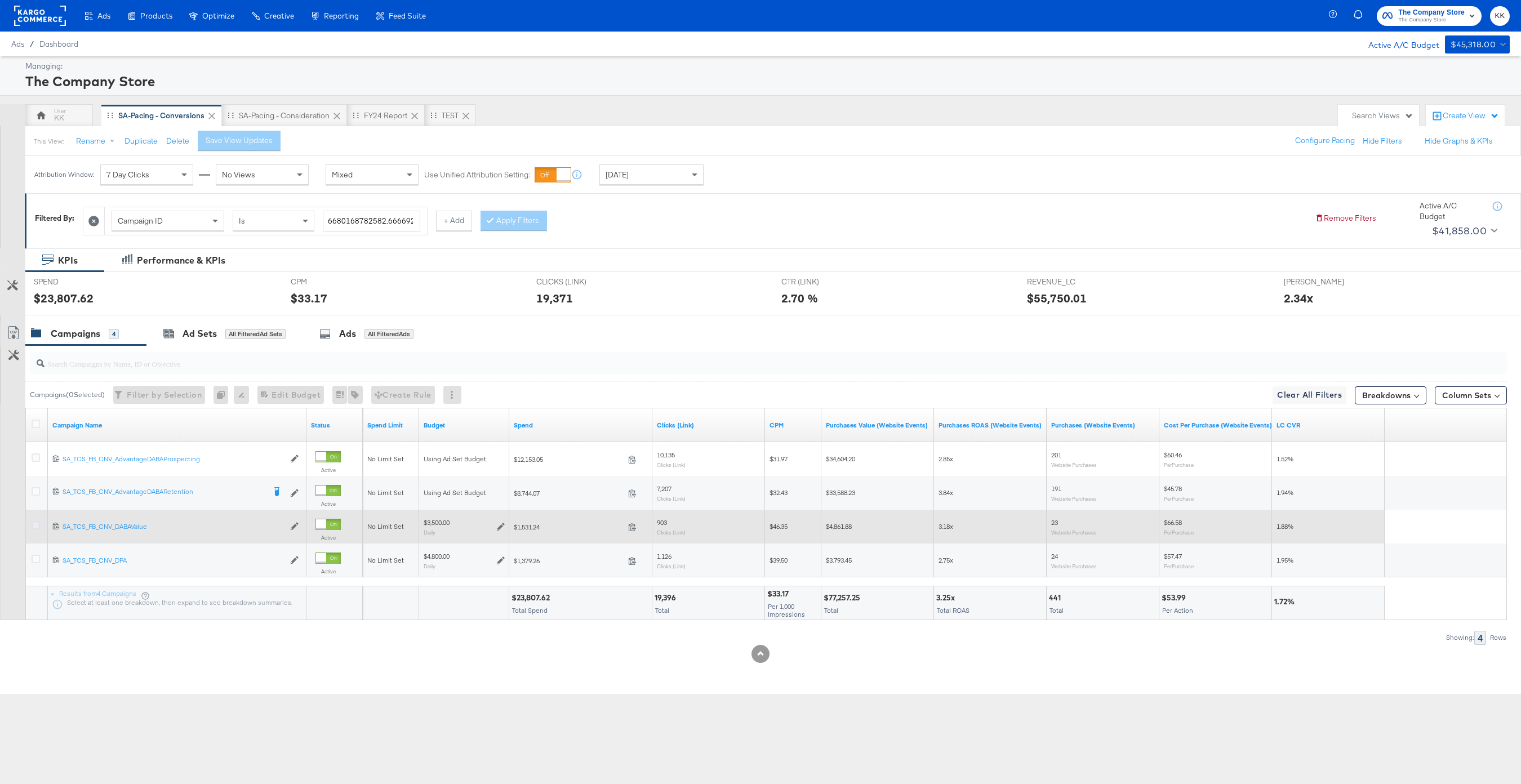
click at [34, 525] on icon at bounding box center [35, 525] width 9 height 9
click at [0, 0] on input "checkbox" at bounding box center [0, 0] width 0 height 0
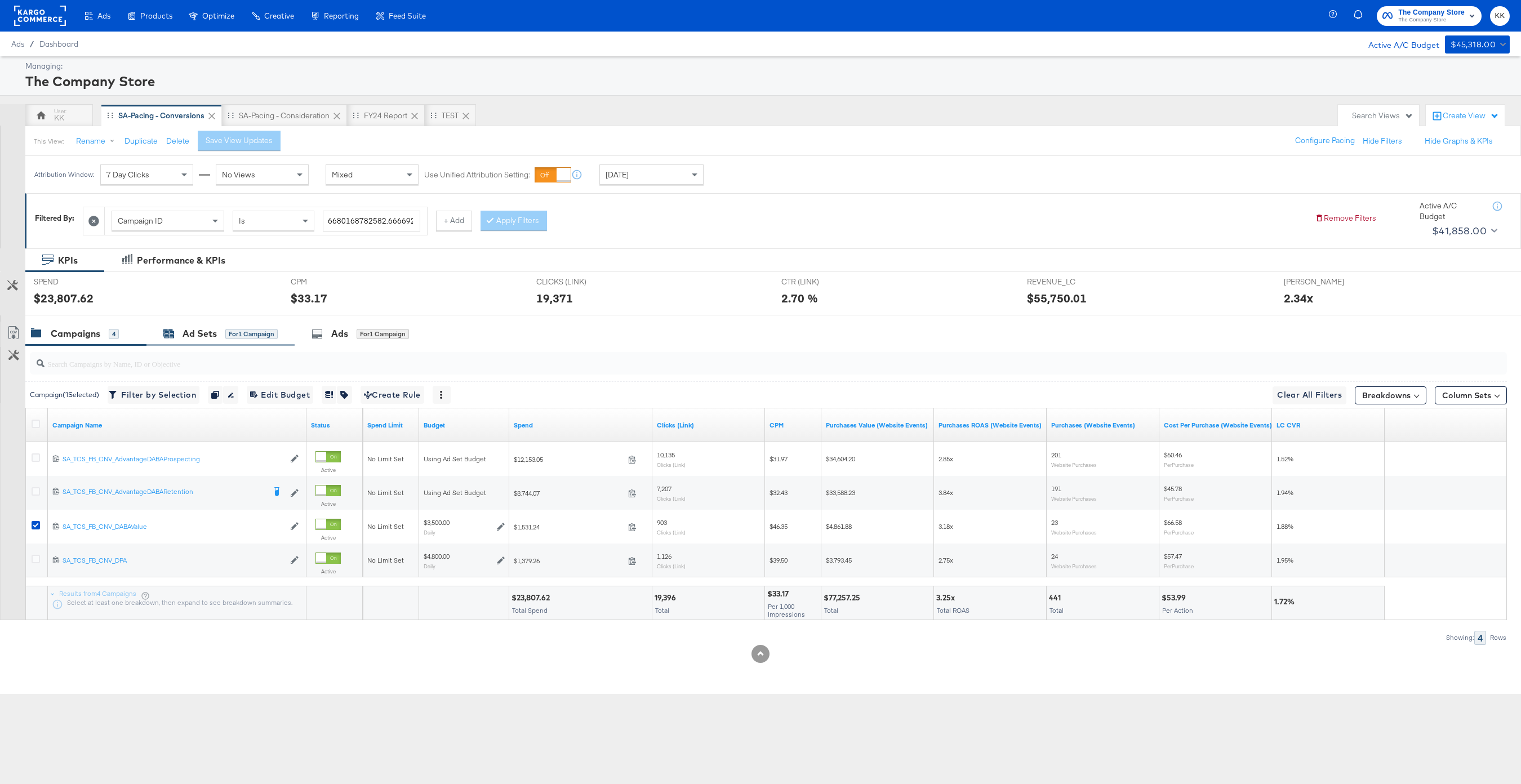
click at [215, 329] on div "Ad Sets" at bounding box center [200, 333] width 35 height 13
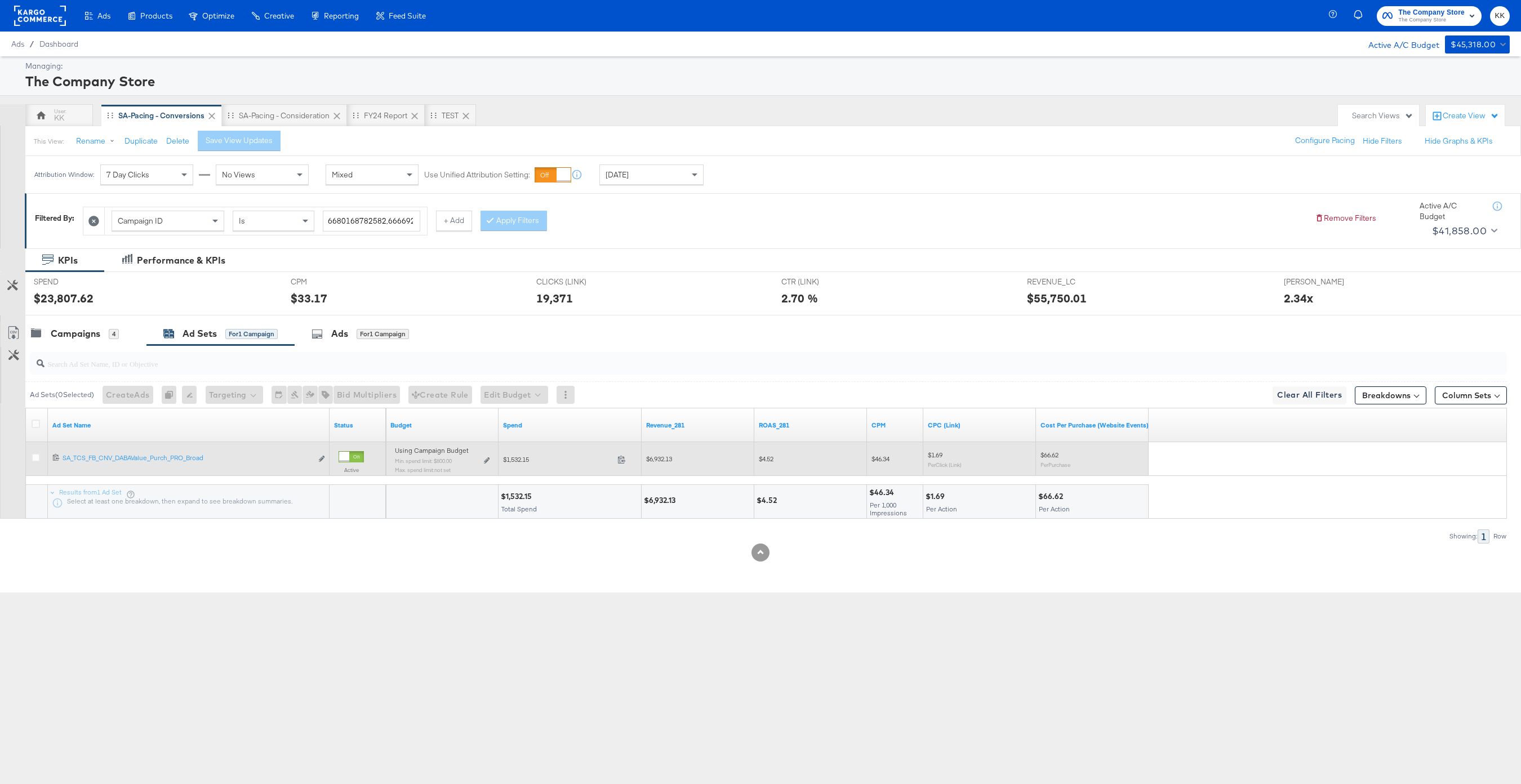
click at [490, 459] on div "Using Campaign Budget Min. spend limit: $800.00 Max. spend limit : not set Edit…" at bounding box center [442, 464] width 104 height 35
click at [485, 459] on icon at bounding box center [486, 461] width 6 height 6
type input "800.00"
type input "23"
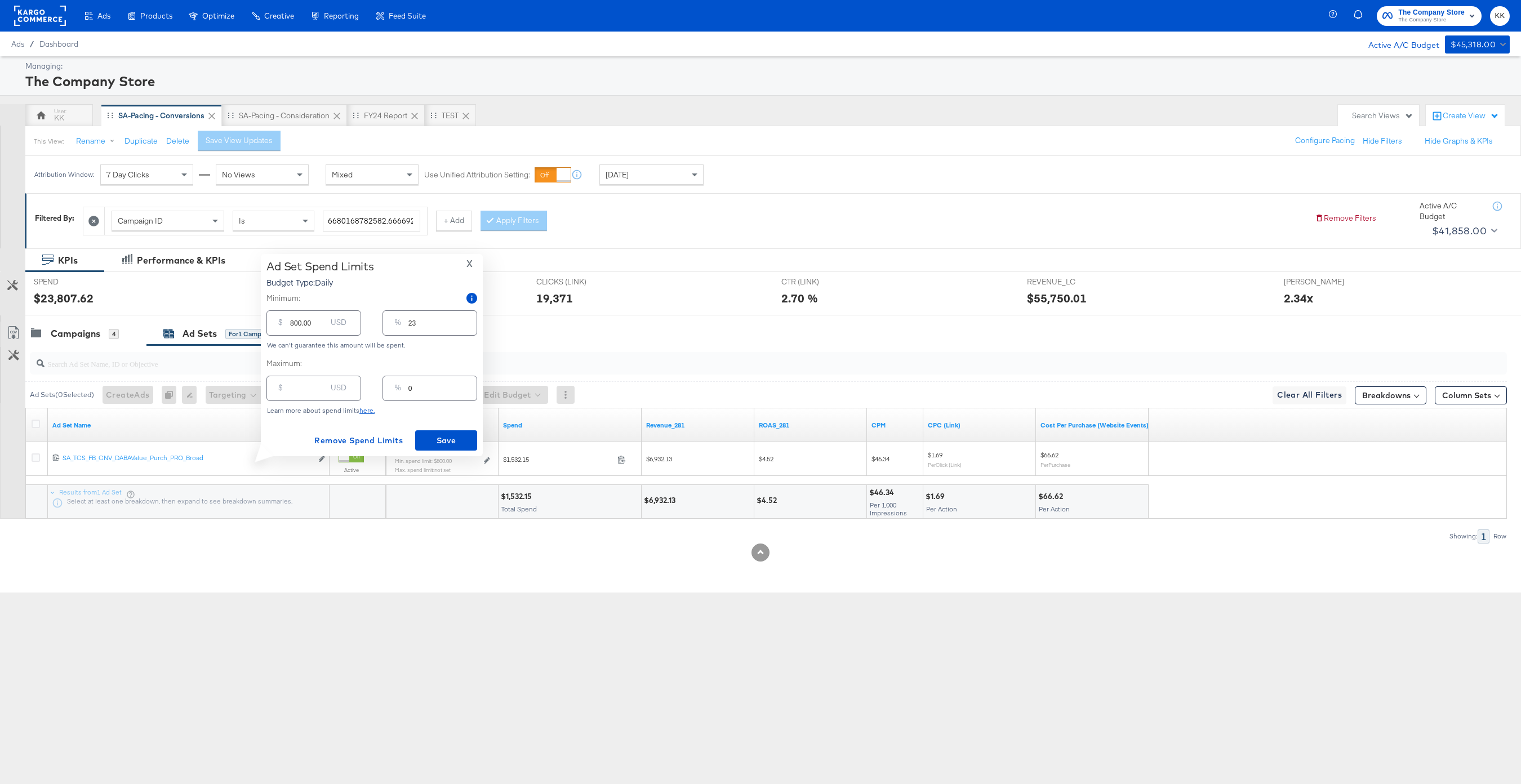
drag, startPoint x: 293, startPoint y: 322, endPoint x: 304, endPoint y: 352, distance: 32.0
click at [293, 325] on input "800.00" at bounding box center [308, 318] width 36 height 24
type input "00.00"
type input "0"
type input "300.00"
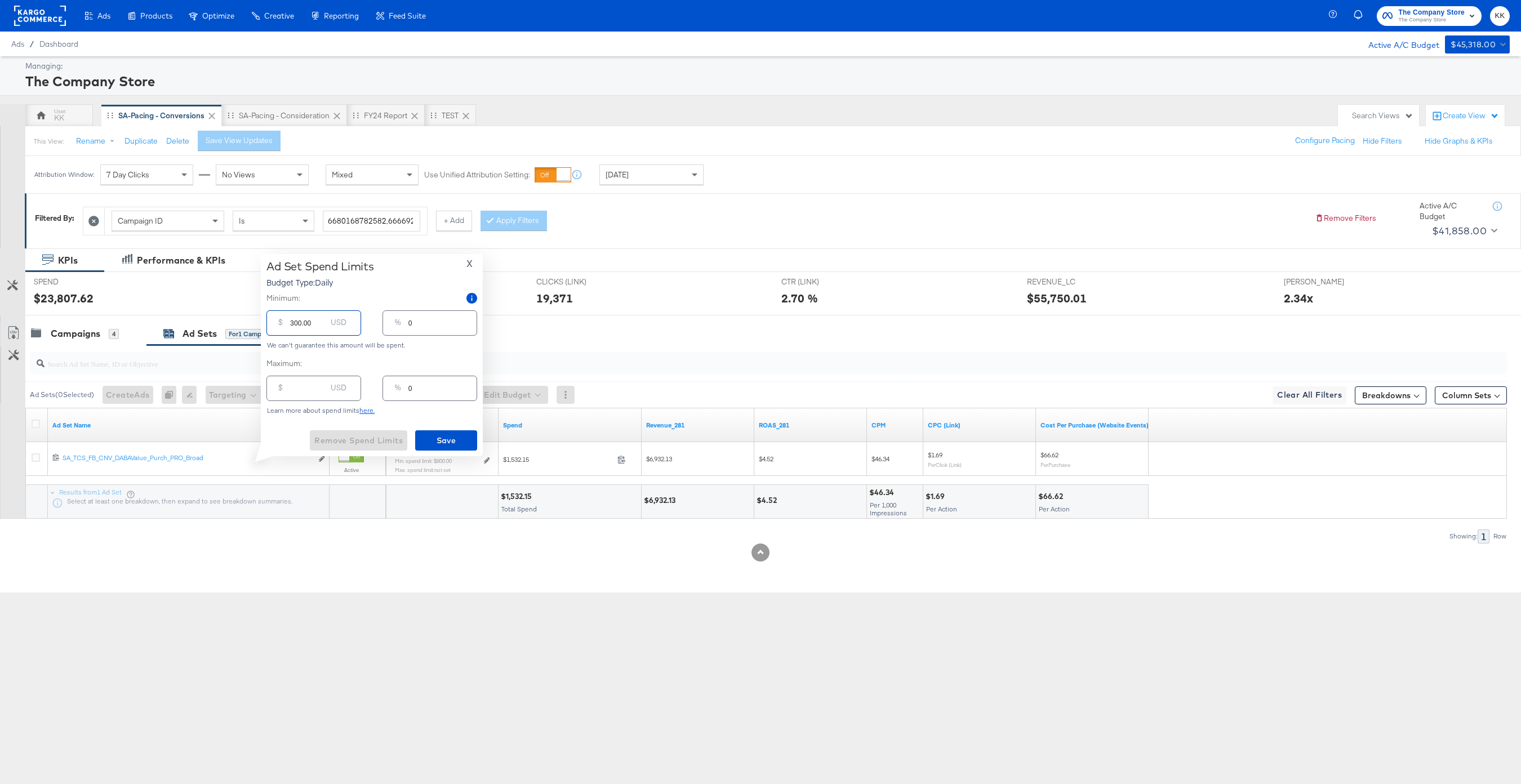
type input "9"
type input "300.00"
click at [447, 442] on span "Save" at bounding box center [446, 441] width 53 height 14
click at [90, 327] on div "Campaigns" at bounding box center [75, 333] width 50 height 13
